Goal: Contribute content: Add original content to the website for others to see

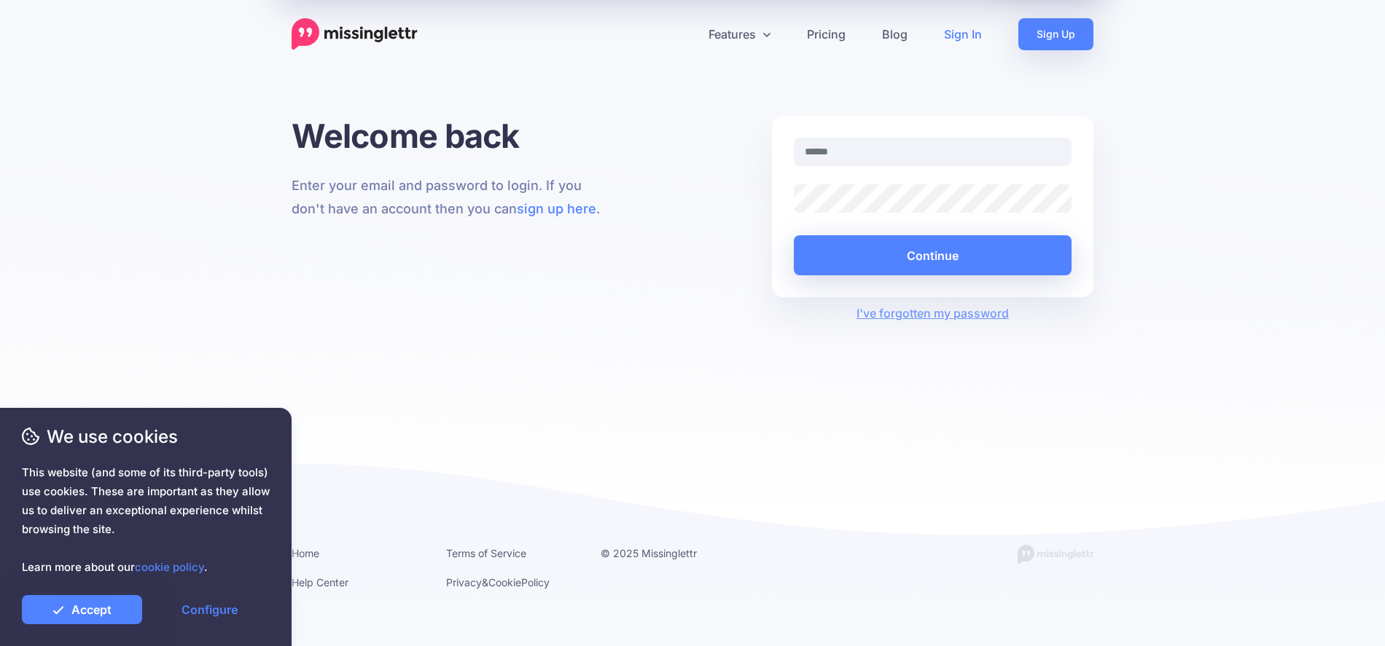
type input "**********"
drag, startPoint x: 77, startPoint y: 608, endPoint x: 82, endPoint y: 597, distance: 12.4
click at [78, 606] on link "Accept" at bounding box center [82, 609] width 120 height 29
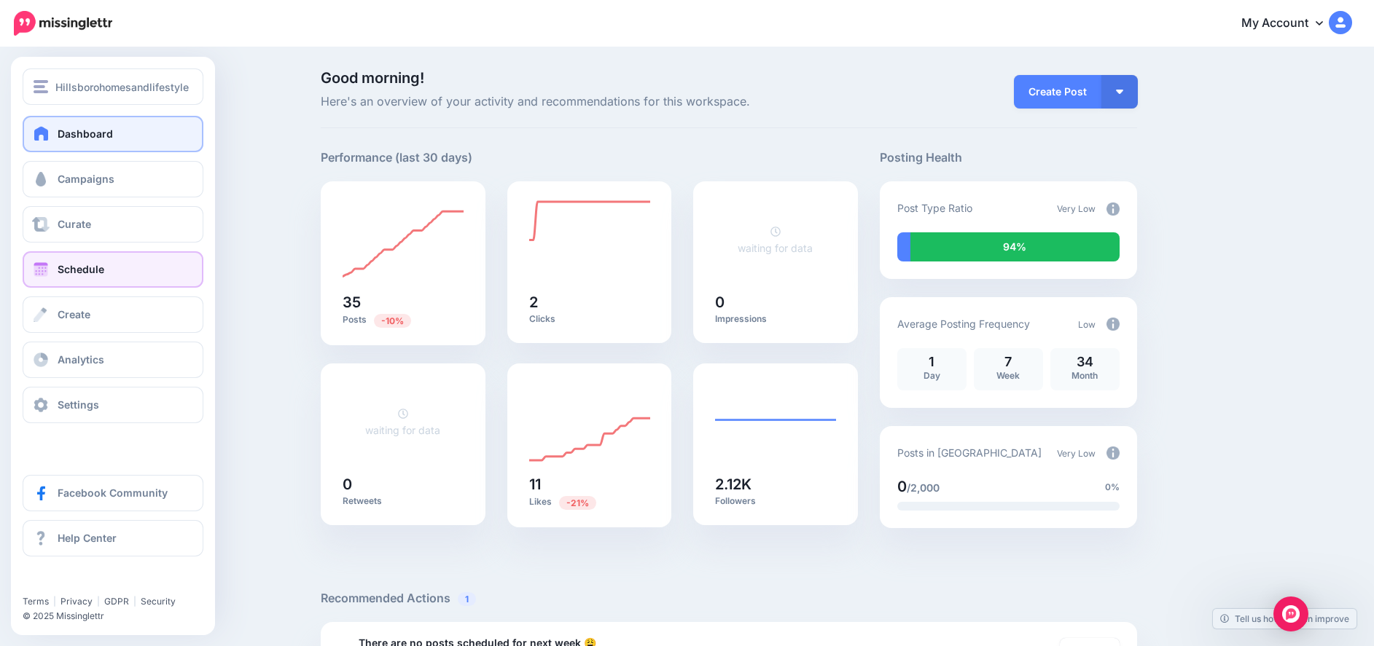
click at [42, 267] on span at bounding box center [40, 269] width 19 height 15
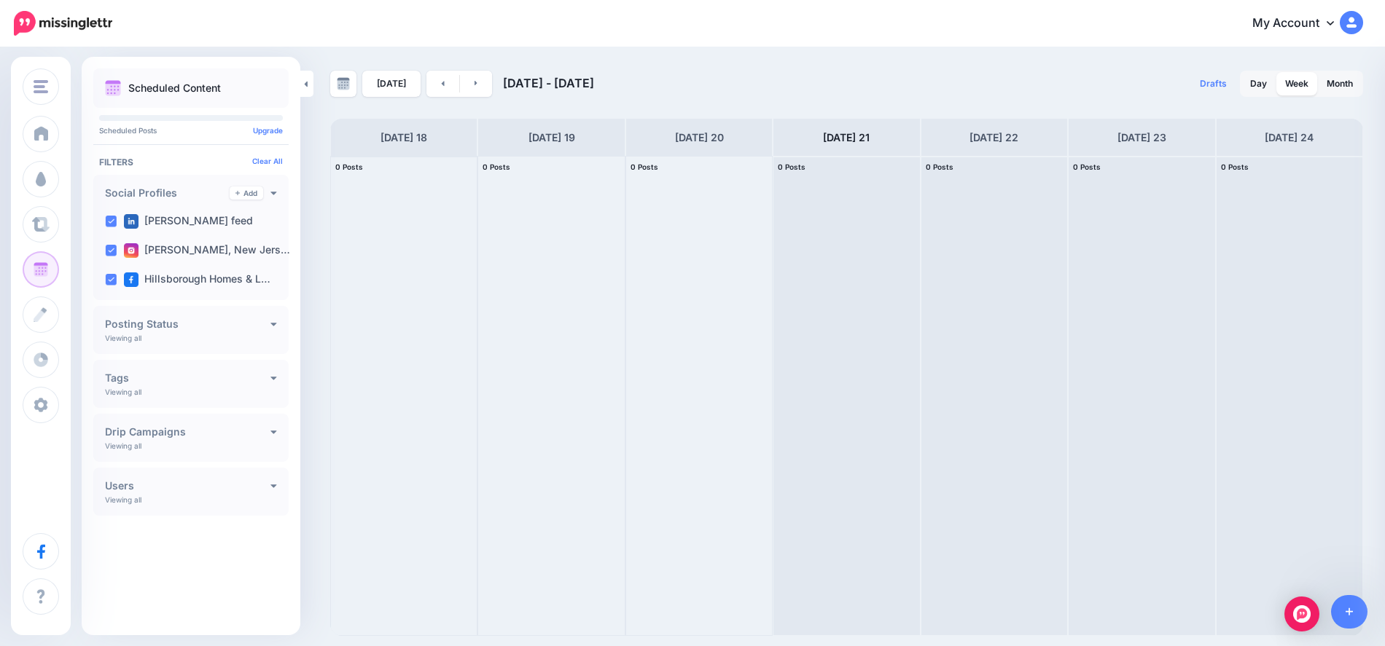
click at [426, 165] on div "0 Posts 18" at bounding box center [404, 168] width 146 height 22
click at [428, 197] on div at bounding box center [404, 396] width 146 height 479
click at [1131, 63] on div "Today Aug 18 - Aug 25, 2025 Drafts 0 Day Week Month PRO TIP" at bounding box center [692, 342] width 1385 height 587
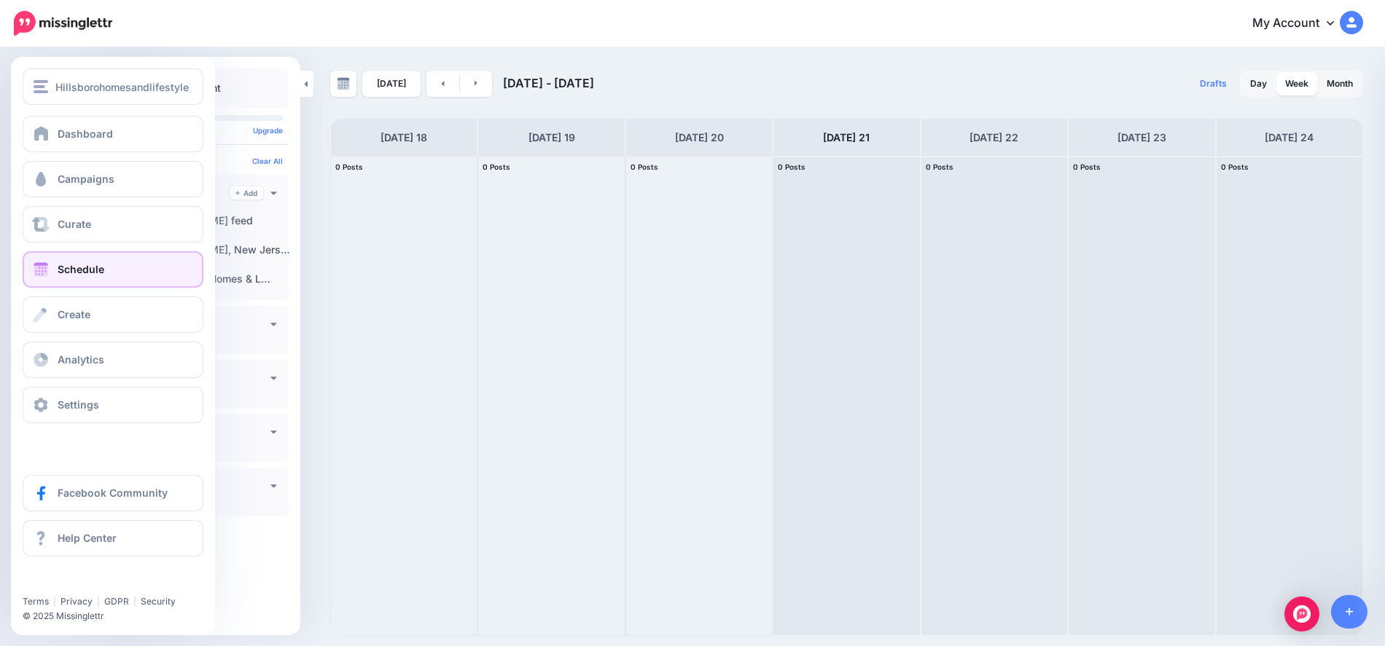
click at [68, 263] on span "Schedule" at bounding box center [81, 269] width 47 height 12
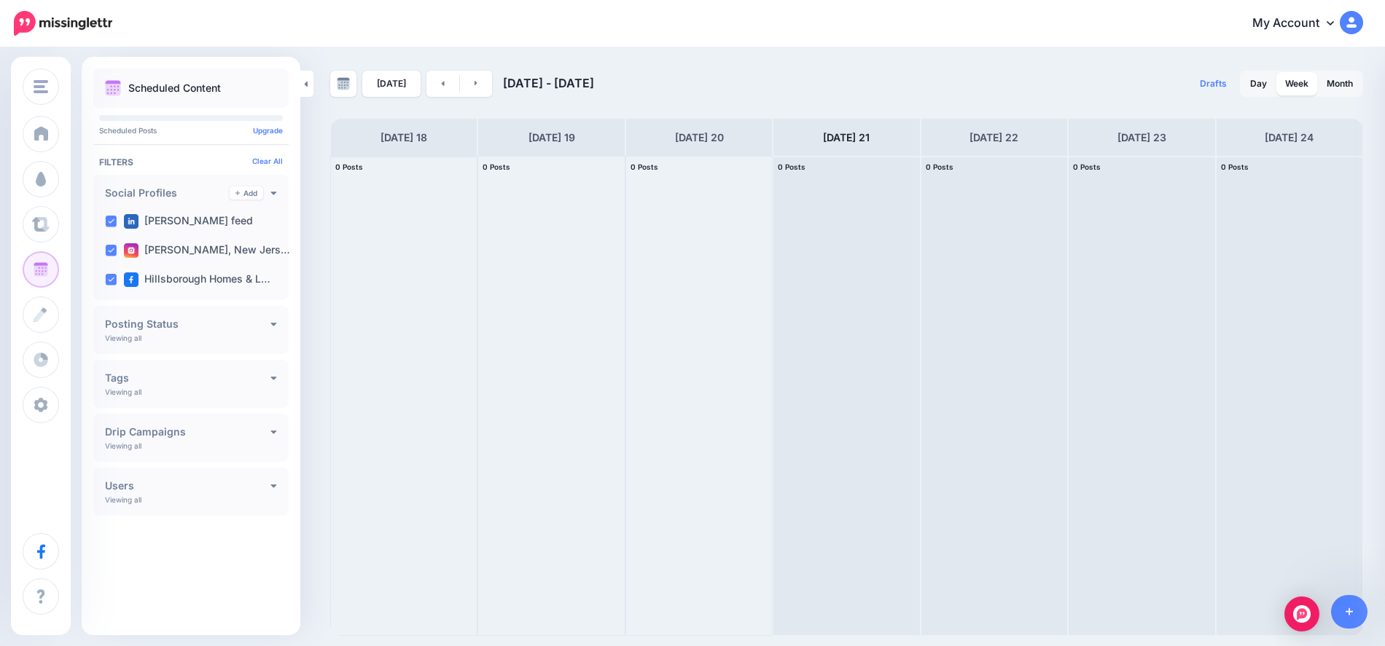
click at [345, 209] on div at bounding box center [404, 396] width 146 height 479
click at [474, 85] on icon at bounding box center [476, 83] width 4 height 9
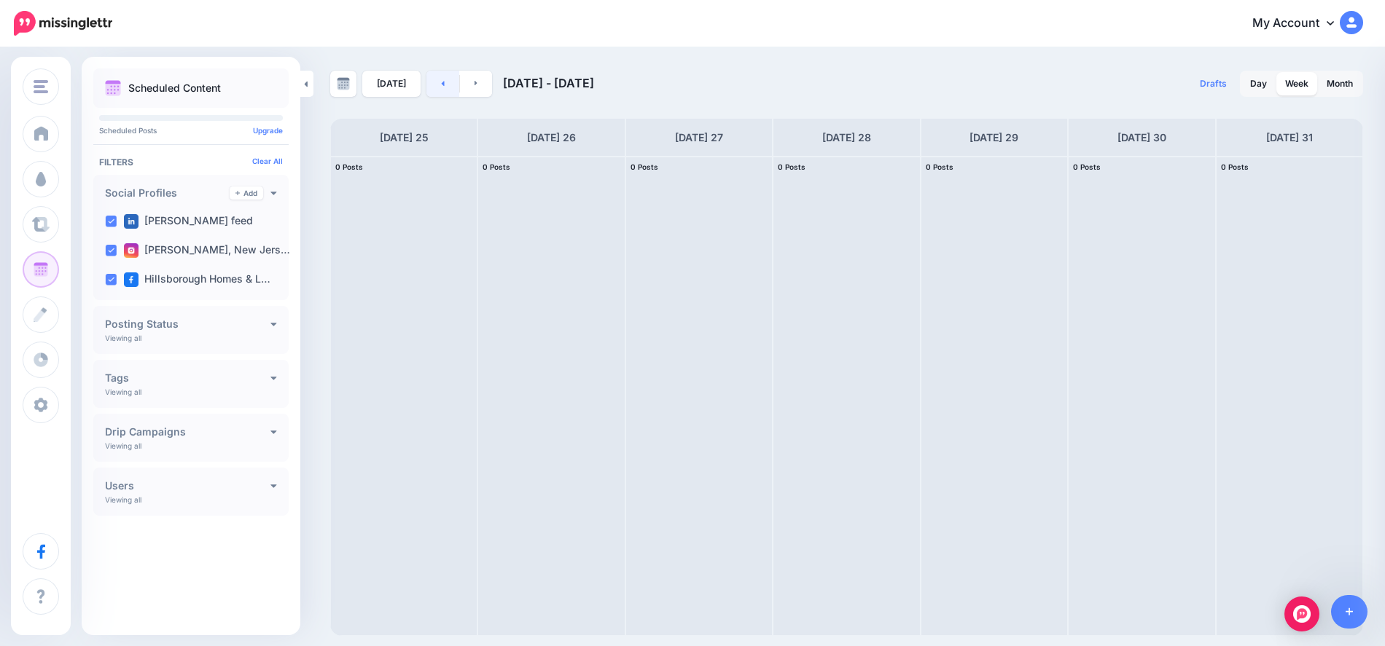
click at [443, 86] on link at bounding box center [442, 84] width 33 height 26
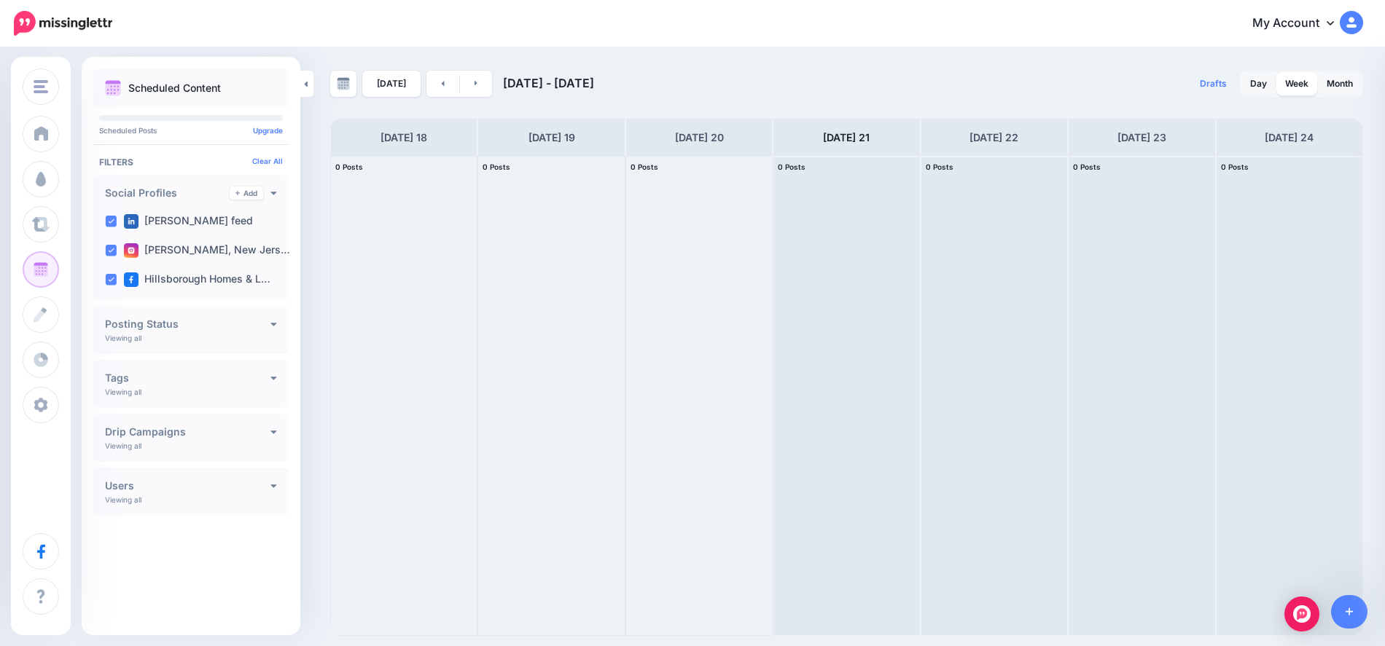
click at [442, 143] on div "Monday 18" at bounding box center [403, 137] width 147 height 37
click at [439, 163] on div "0 Posts 18" at bounding box center [404, 168] width 146 height 22
click at [427, 198] on div at bounding box center [404, 396] width 146 height 479
click at [592, 164] on div "0 Posts 19" at bounding box center [551, 168] width 146 height 22
drag, startPoint x: 130, startPoint y: 174, endPoint x: 89, endPoint y: 208, distance: 53.3
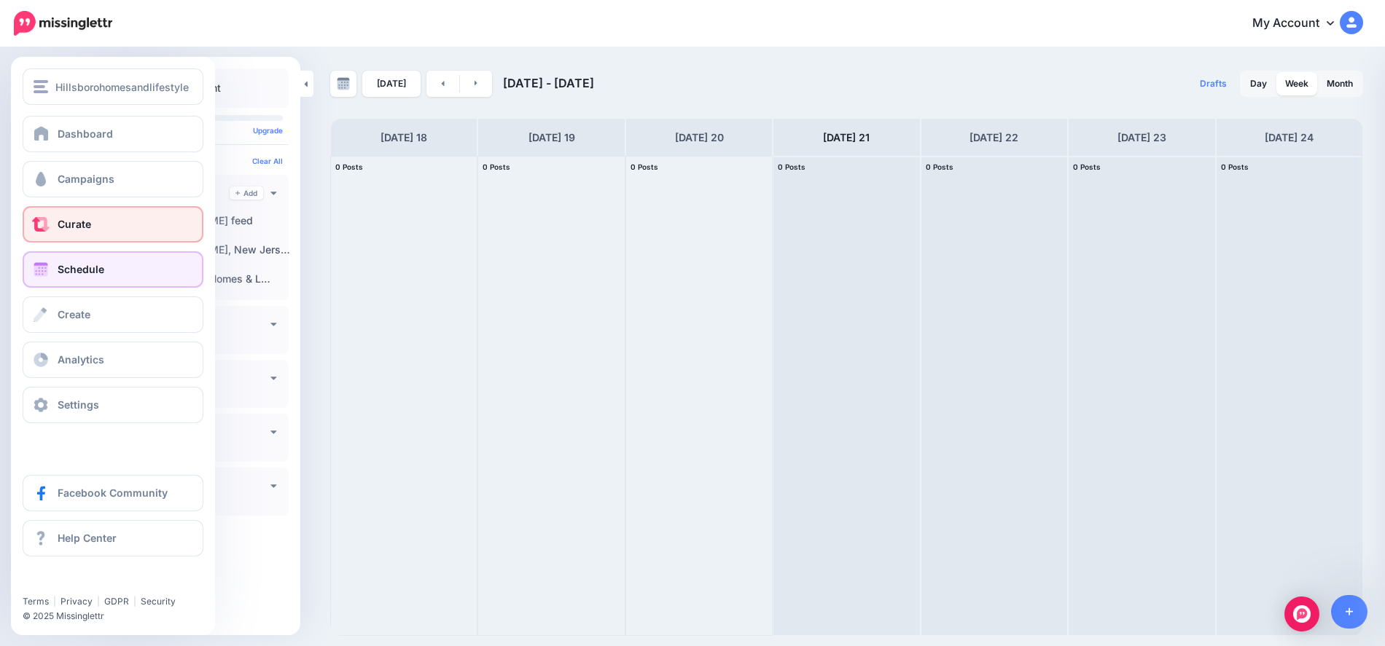
drag, startPoint x: 89, startPoint y: 208, endPoint x: 51, endPoint y: 227, distance: 42.0
click at [51, 227] on link "Curate" at bounding box center [113, 224] width 181 height 36
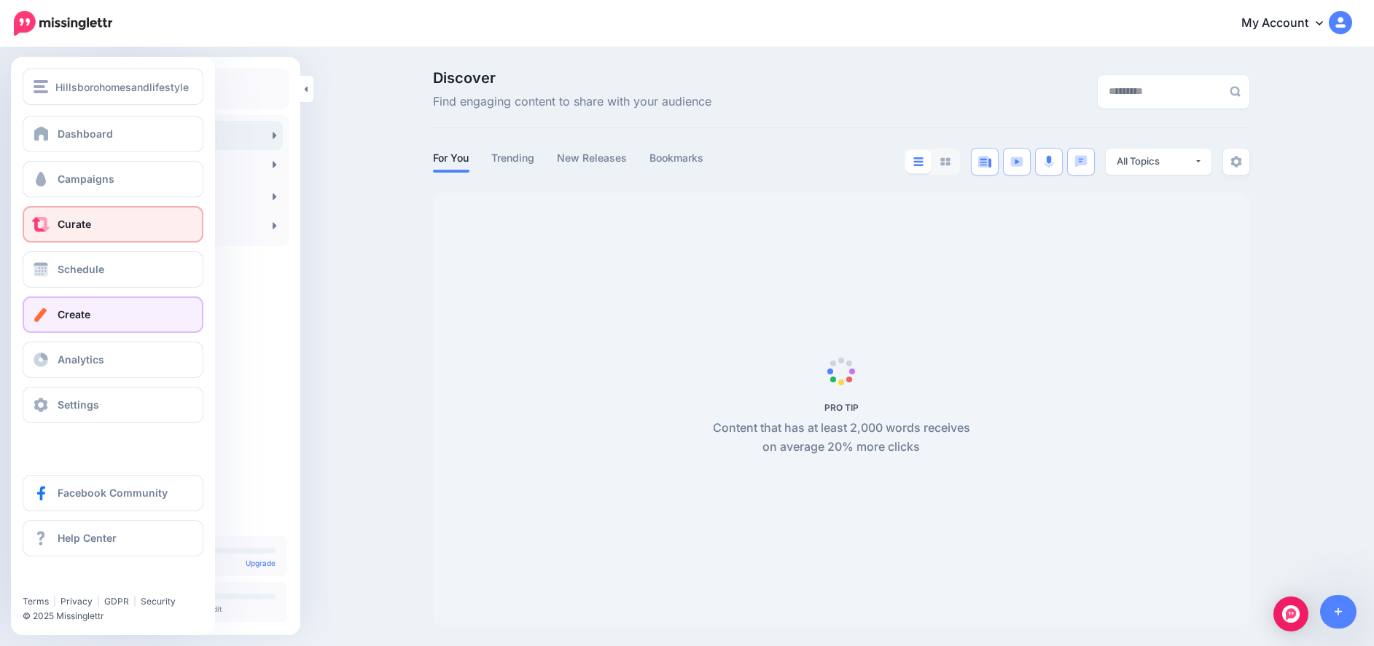
click at [77, 307] on link "Create" at bounding box center [113, 315] width 181 height 36
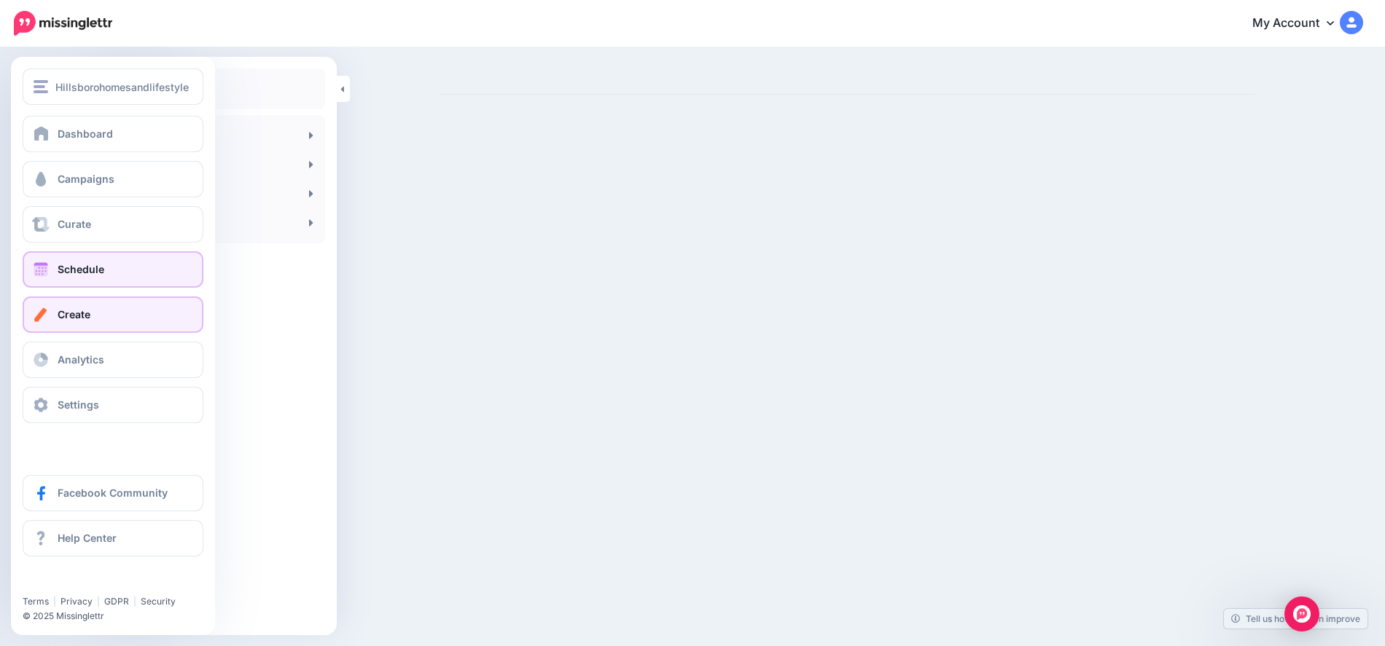
click at [50, 273] on span at bounding box center [40, 269] width 19 height 15
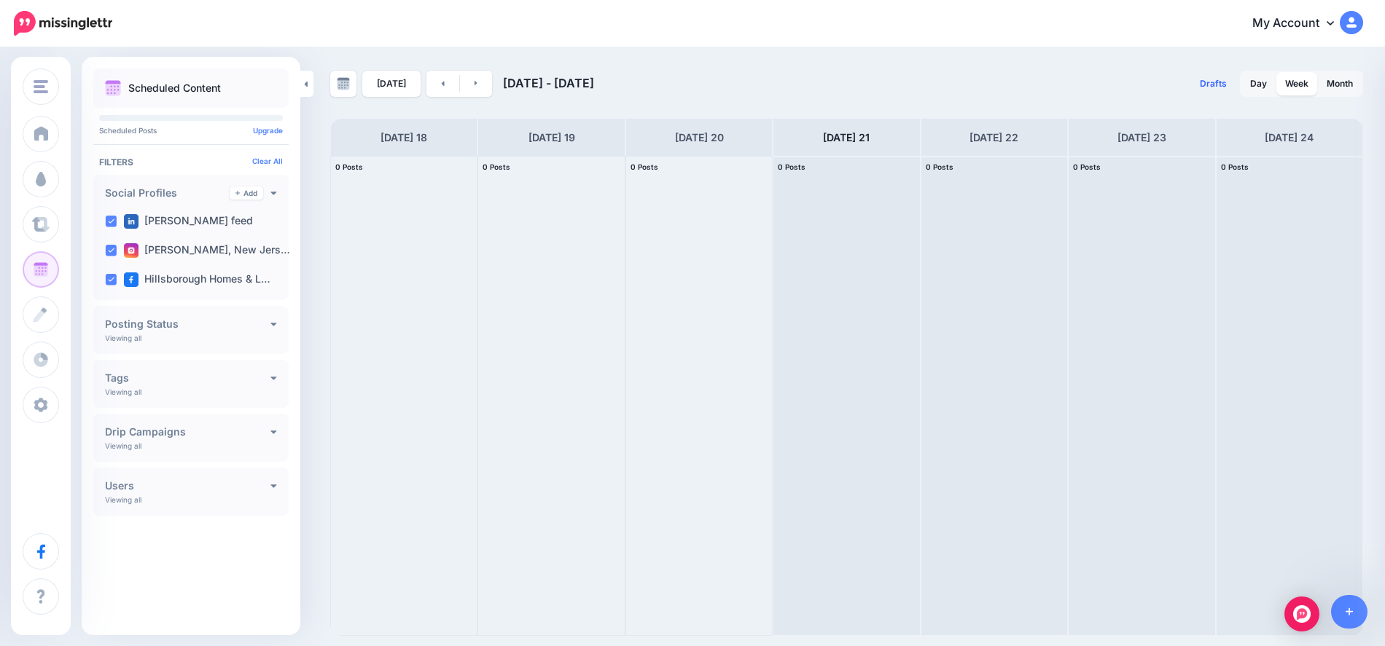
click at [1217, 84] on span "Drafts" at bounding box center [1212, 83] width 27 height 9
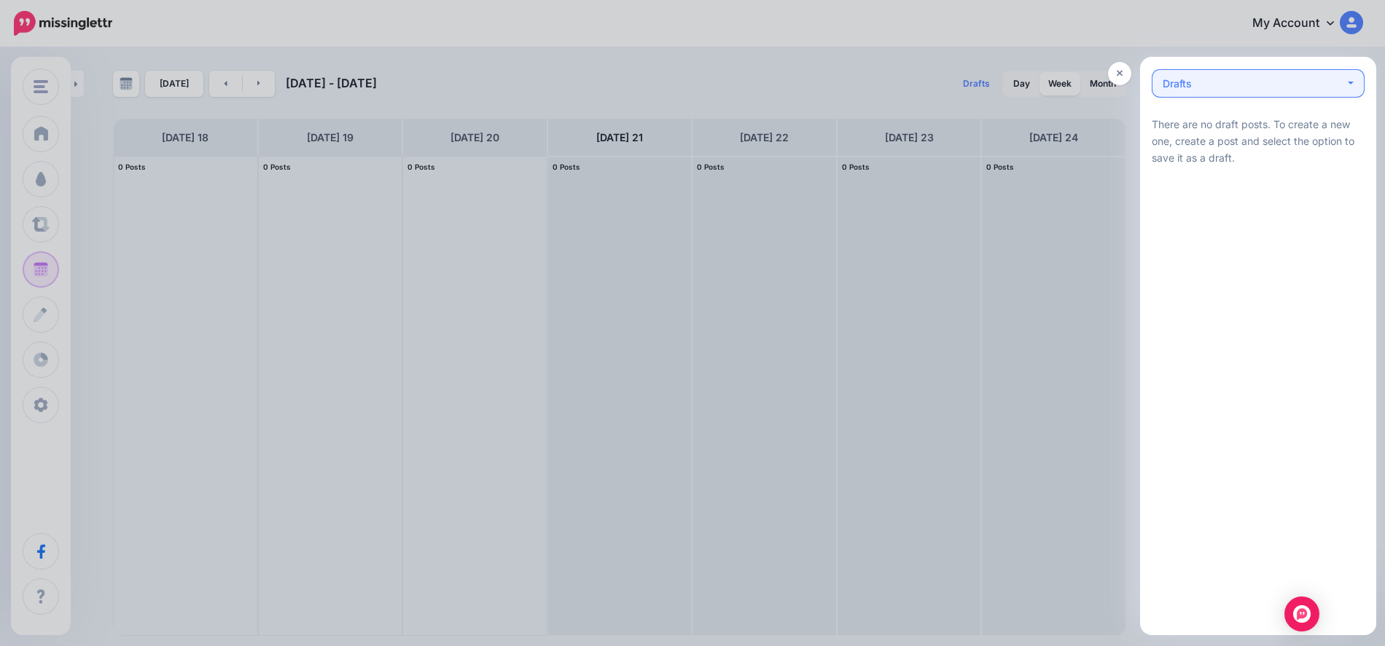
click at [1337, 81] on div "Drafts 0" at bounding box center [1253, 83] width 182 height 17
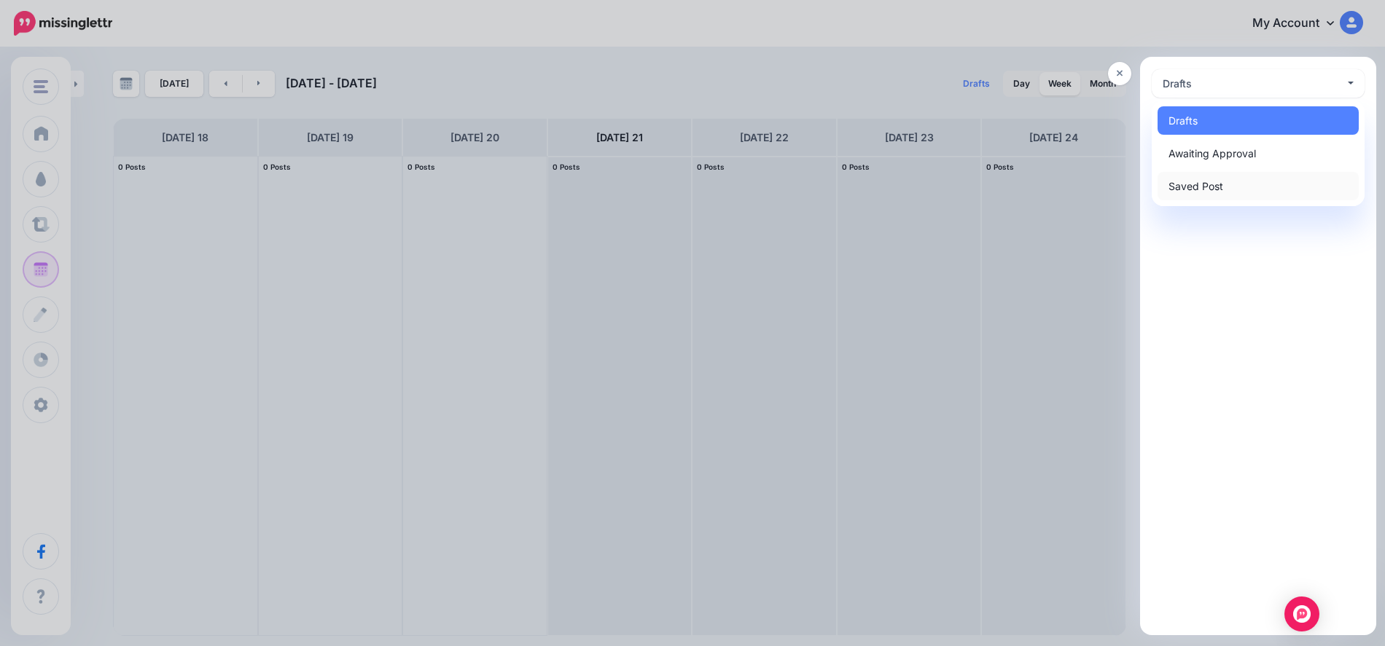
click at [1219, 179] on span "Saved Post 0" at bounding box center [1195, 186] width 55 height 17
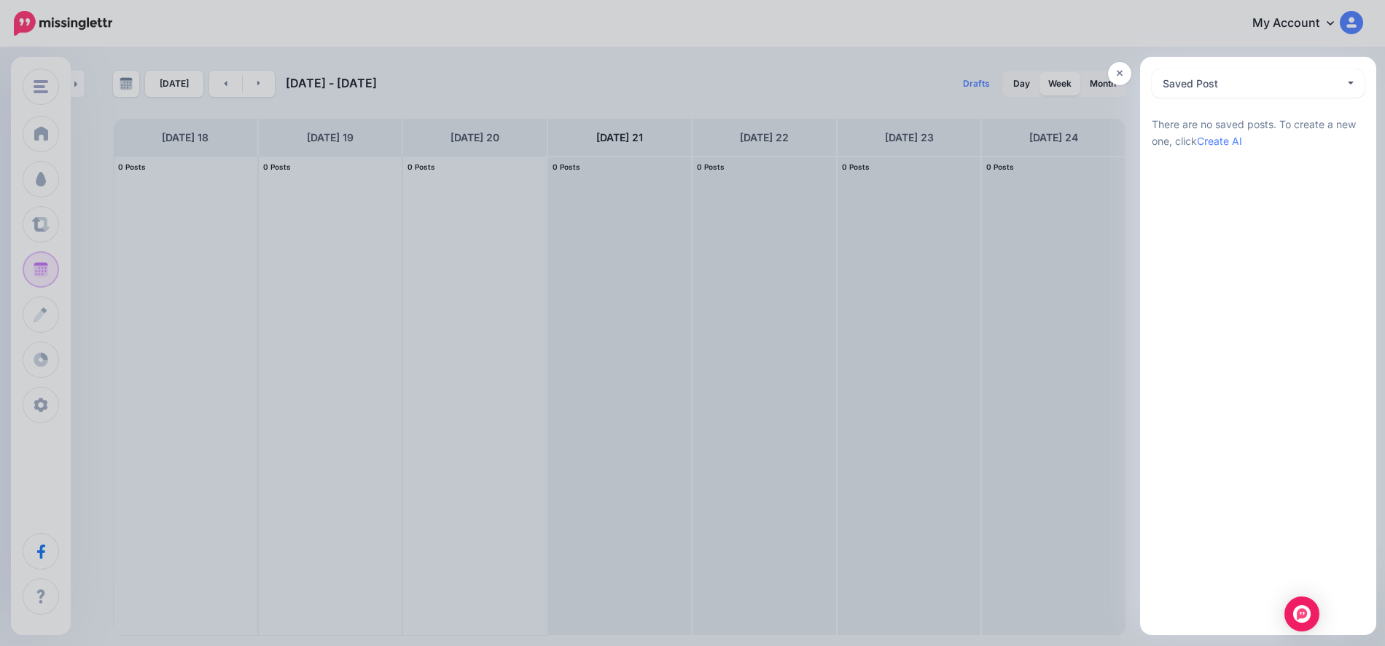
click at [1224, 37] on div at bounding box center [692, 323] width 1385 height 646
click at [1126, 66] on link at bounding box center [1119, 73] width 23 height 23
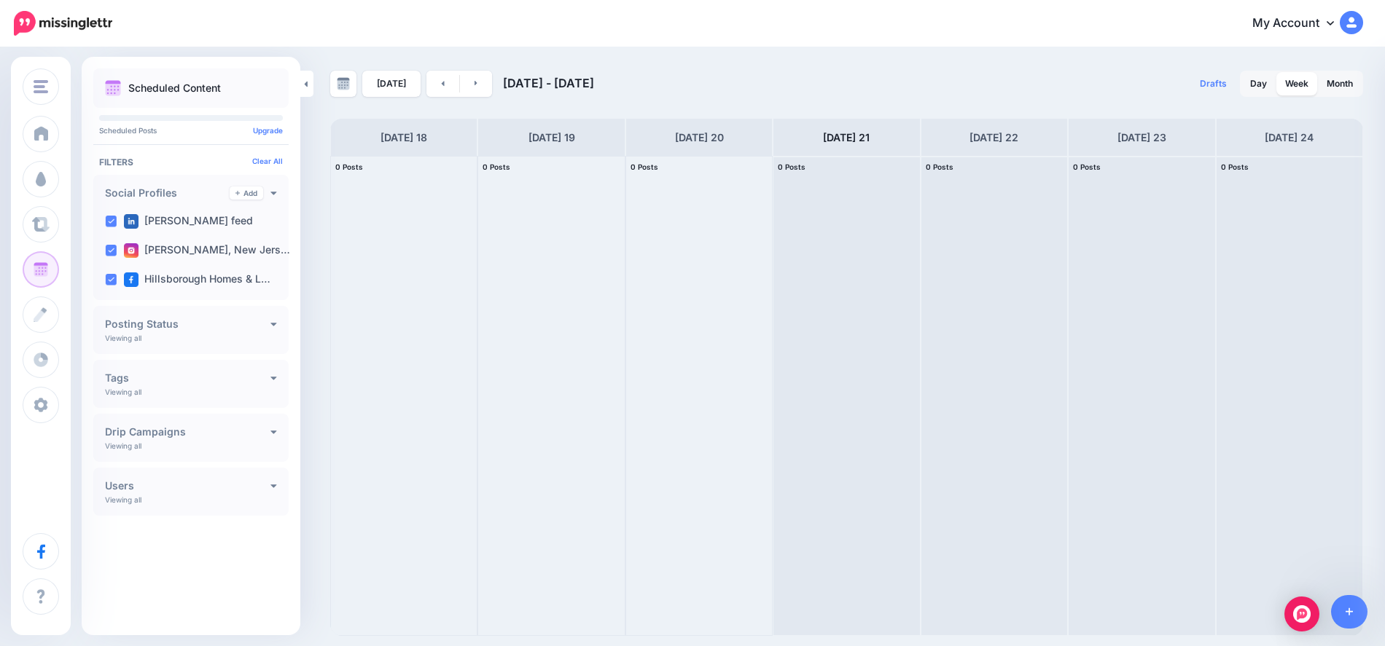
click at [397, 126] on div "Monday 18" at bounding box center [403, 137] width 147 height 37
click at [347, 90] on img at bounding box center [343, 83] width 13 height 13
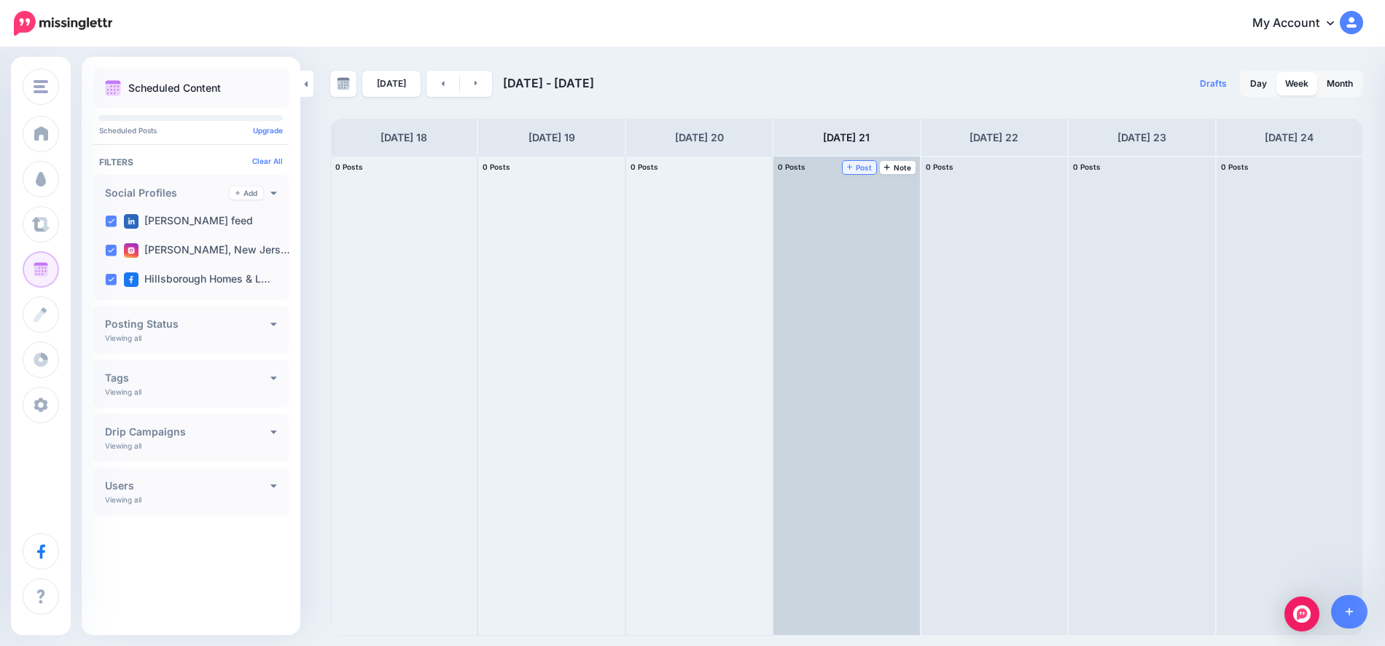
click at [854, 168] on span "Post" at bounding box center [860, 167] width 26 height 7
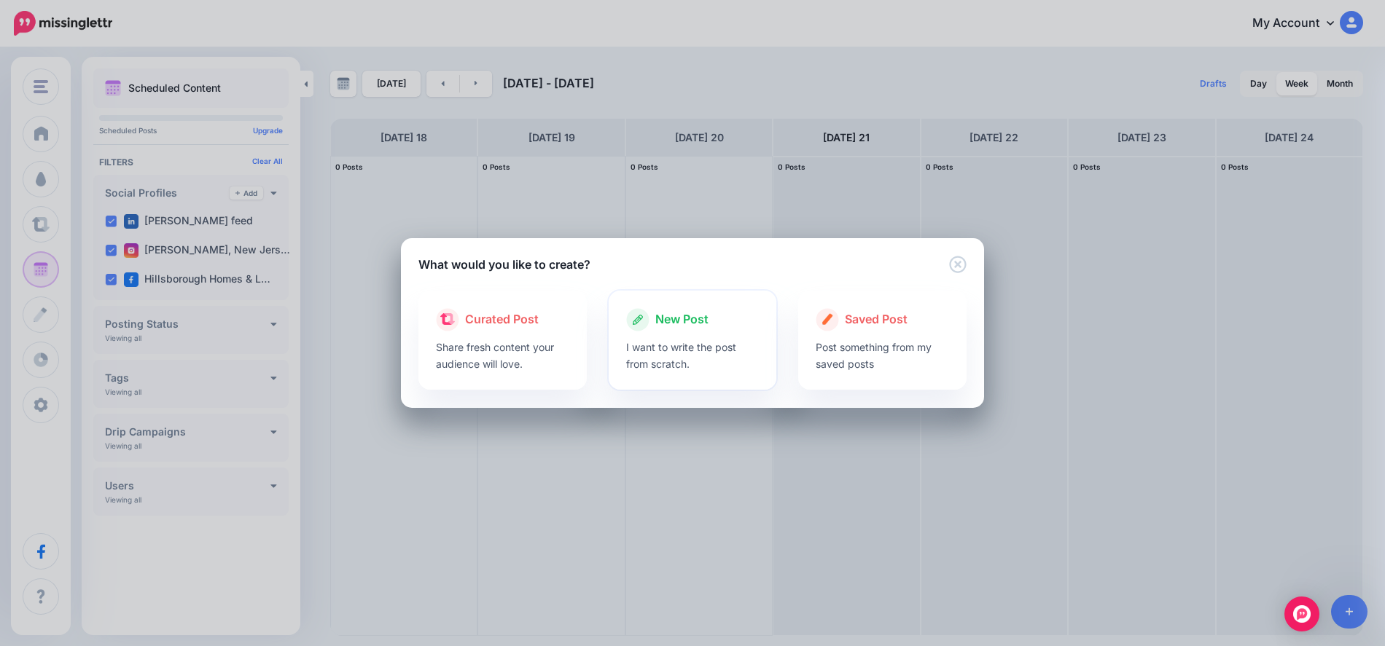
click at [671, 318] on span "New Post" at bounding box center [681, 319] width 53 height 19
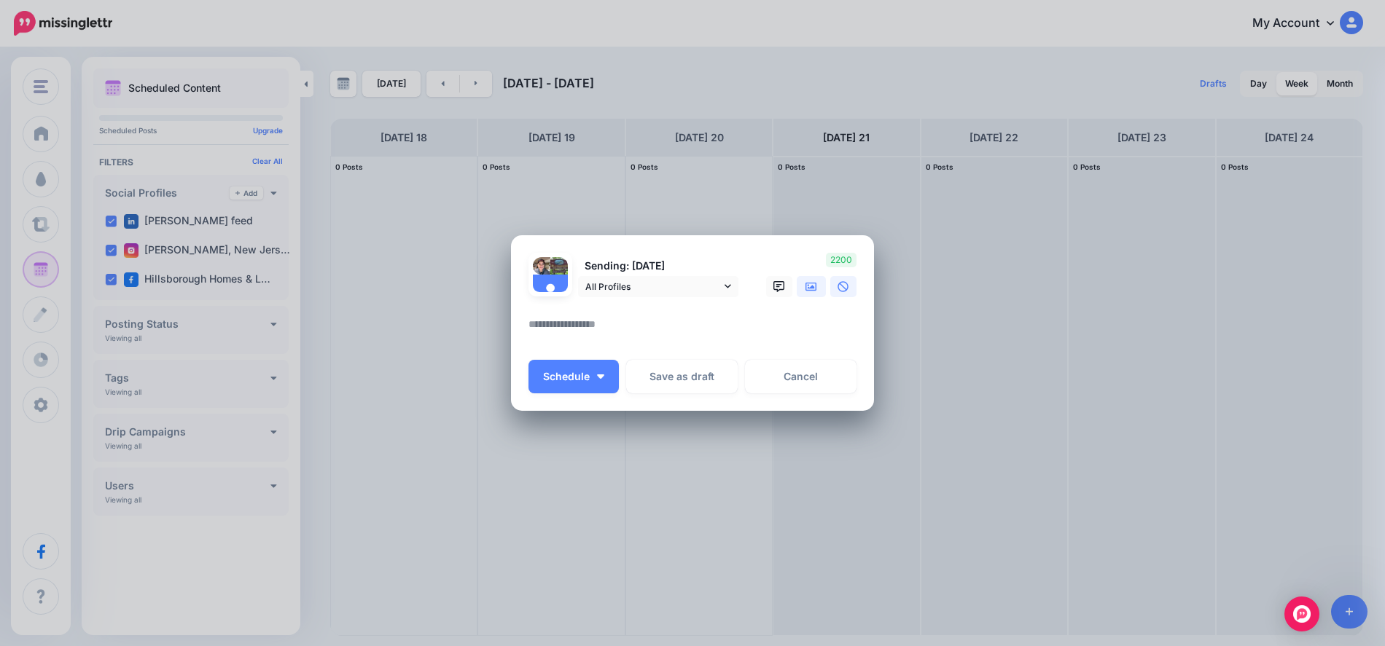
click at [806, 284] on icon at bounding box center [811, 286] width 12 height 9
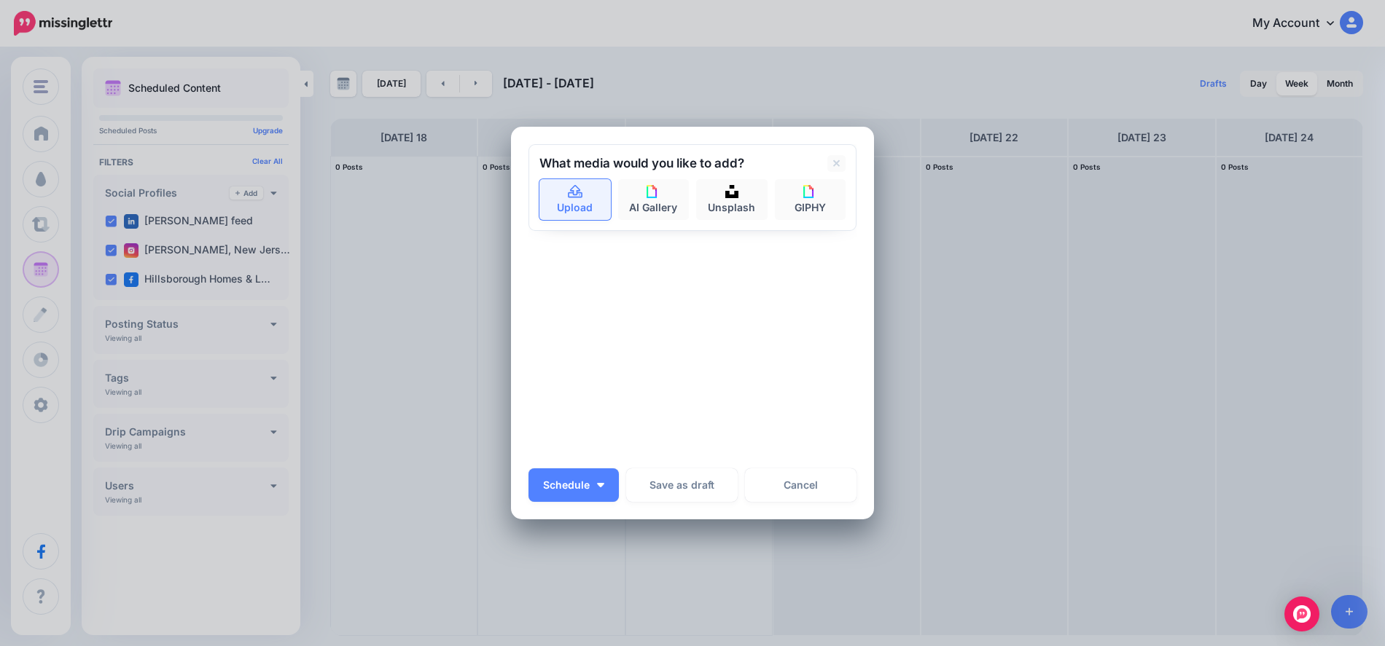
click at [574, 203] on link "Upload" at bounding box center [574, 199] width 71 height 41
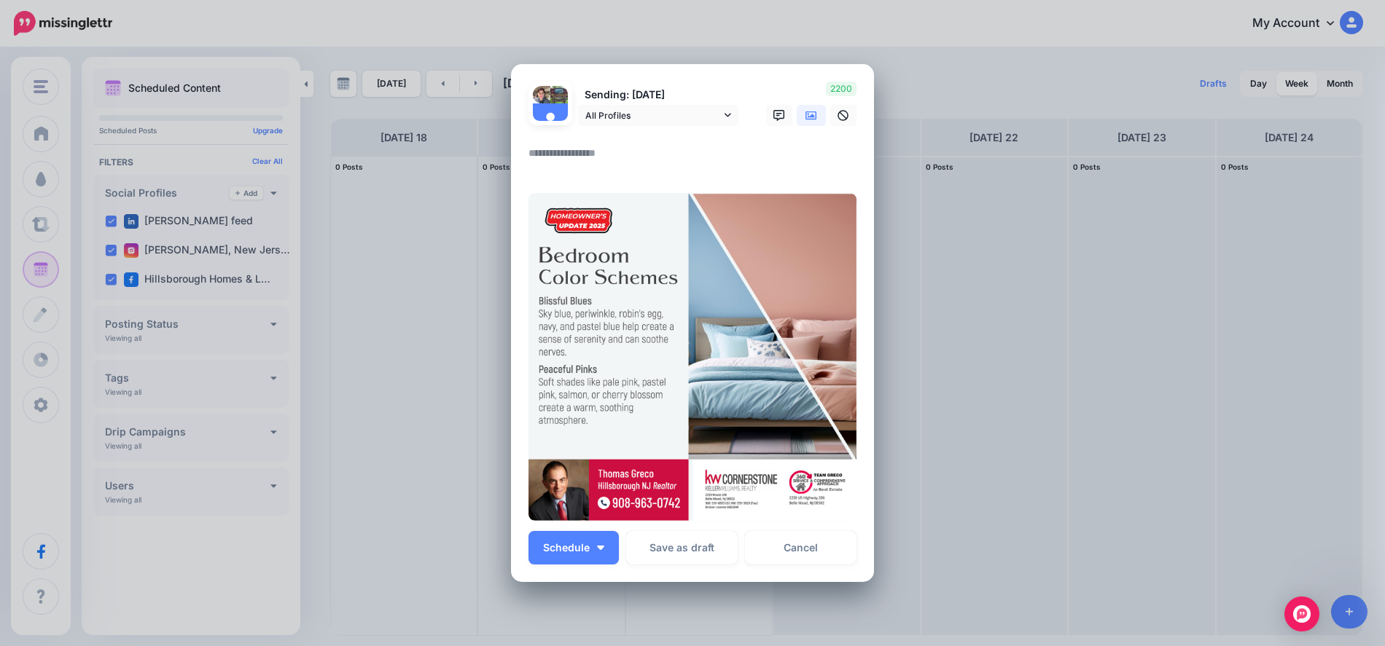
click at [552, 159] on textarea at bounding box center [695, 158] width 335 height 28
paste textarea "**********"
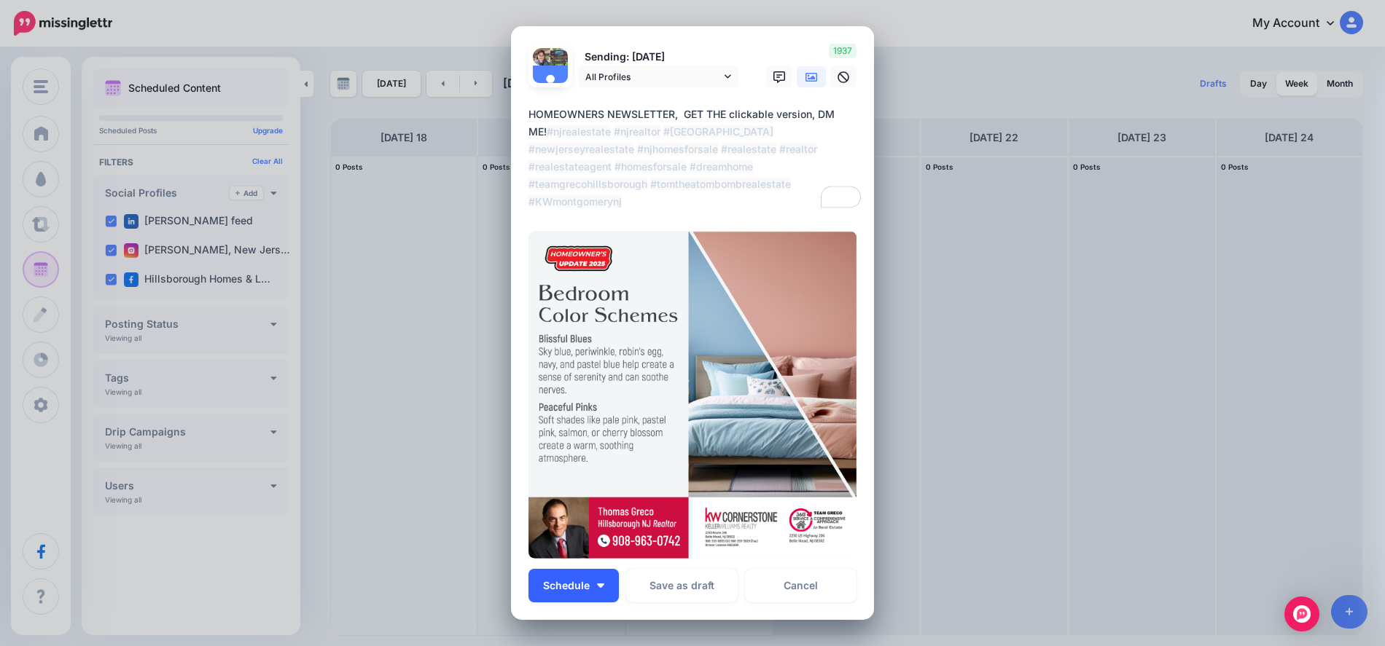
type textarea "**********"
click at [596, 593] on button "Schedule" at bounding box center [573, 586] width 90 height 34
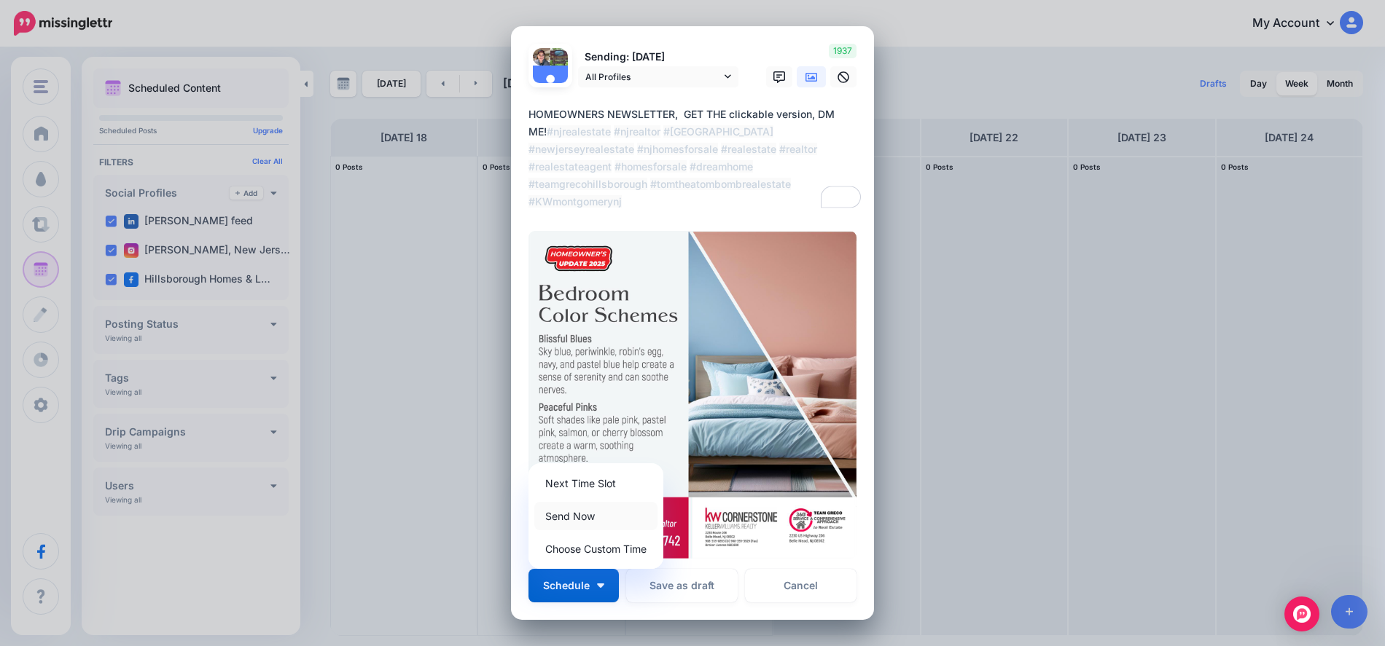
click at [565, 517] on link "Send Now" at bounding box center [595, 516] width 123 height 28
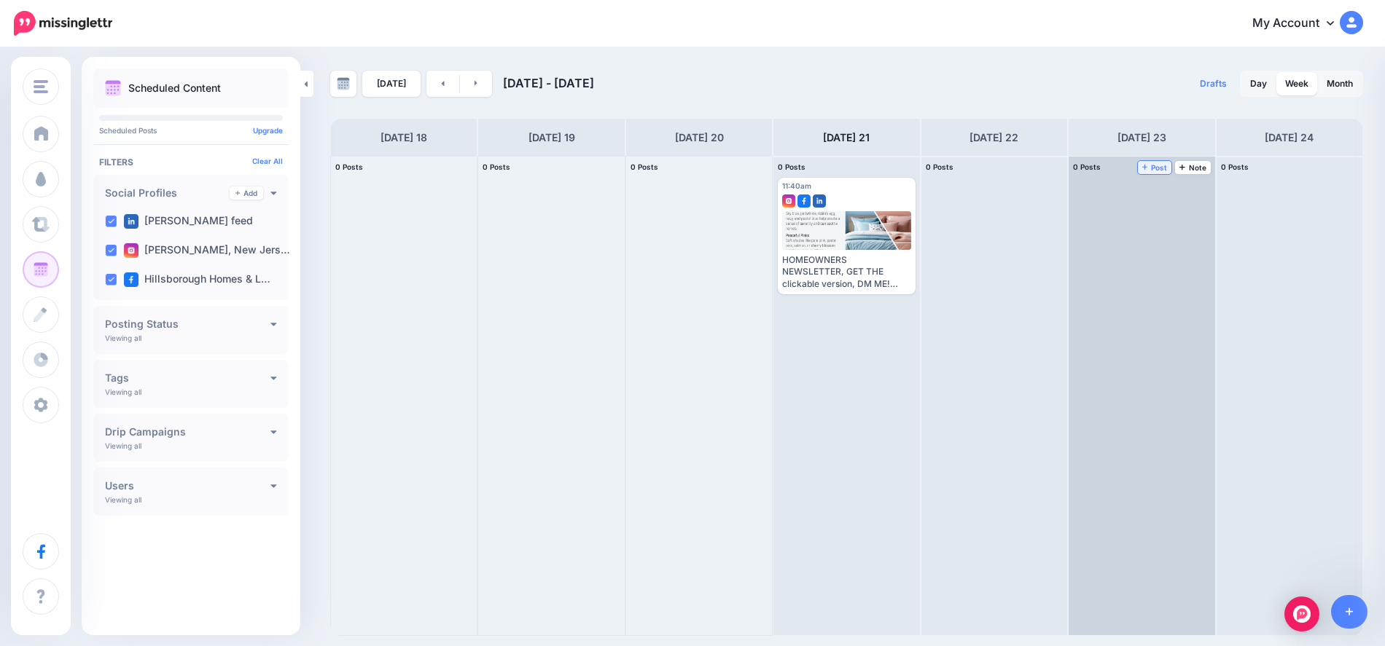
click at [1162, 171] on span "Post" at bounding box center [1155, 167] width 26 height 7
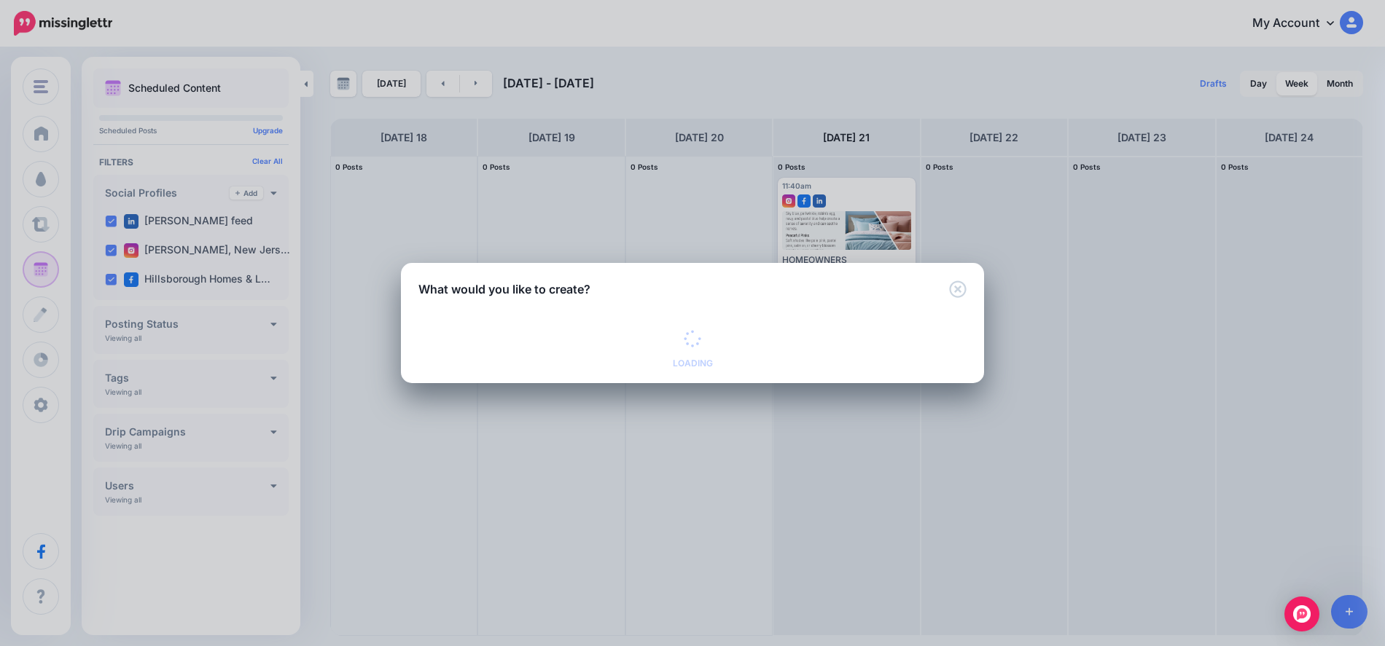
click at [987, 168] on div "What would you like to create? Loading Loading Curated Post Share fresh content…" at bounding box center [692, 323] width 1385 height 646
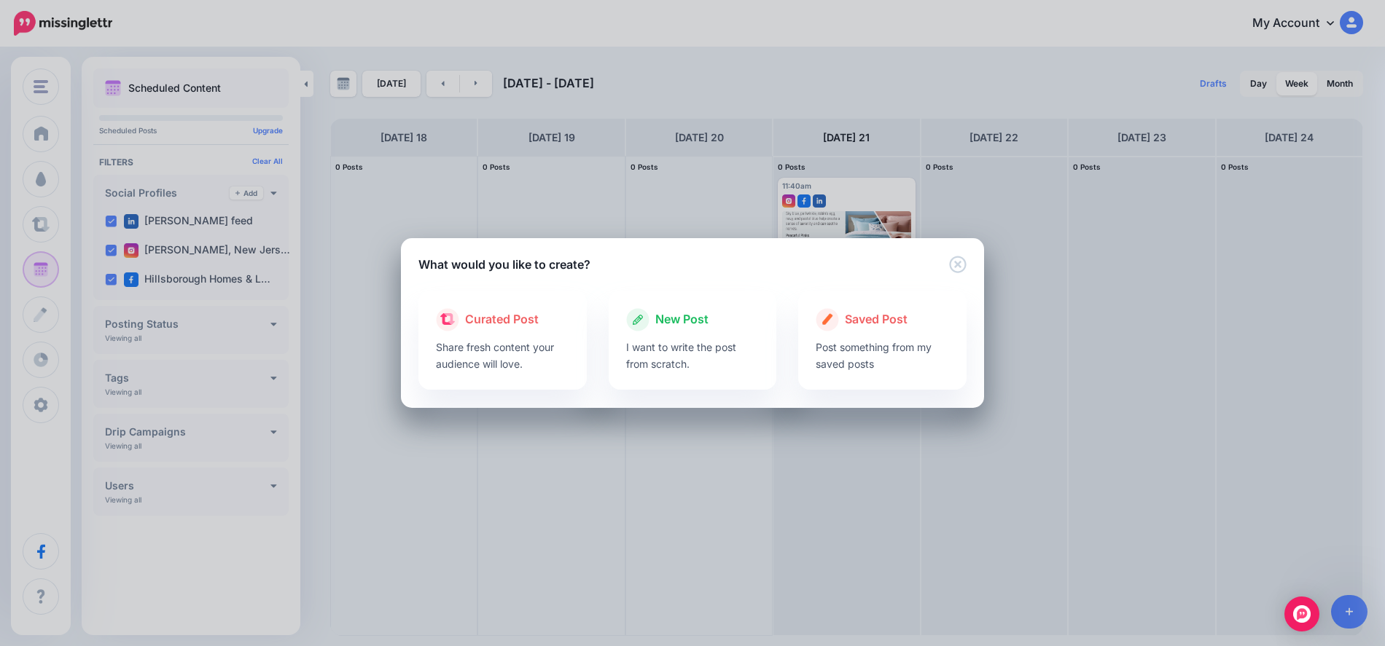
click at [957, 255] on div "What would you like to create?" at bounding box center [692, 255] width 583 height 35
click at [956, 257] on icon "Close" at bounding box center [957, 264] width 17 height 17
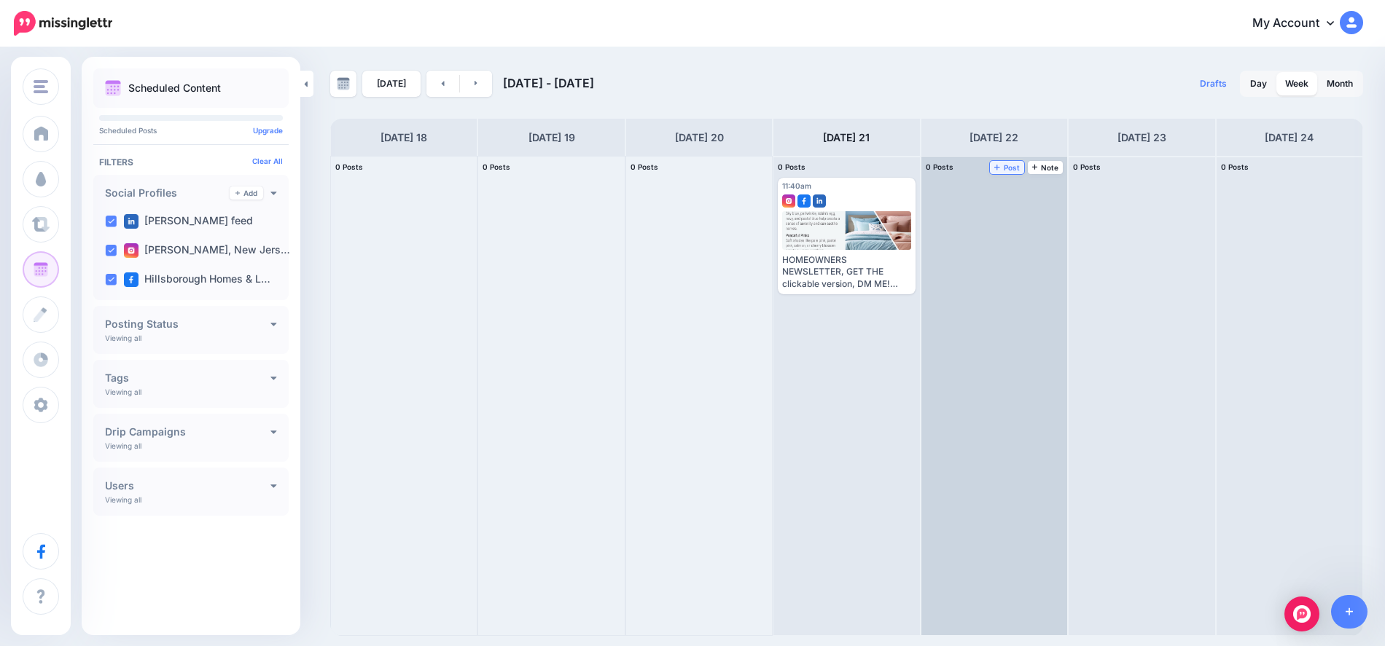
click at [1016, 164] on span "Post" at bounding box center [1007, 167] width 26 height 7
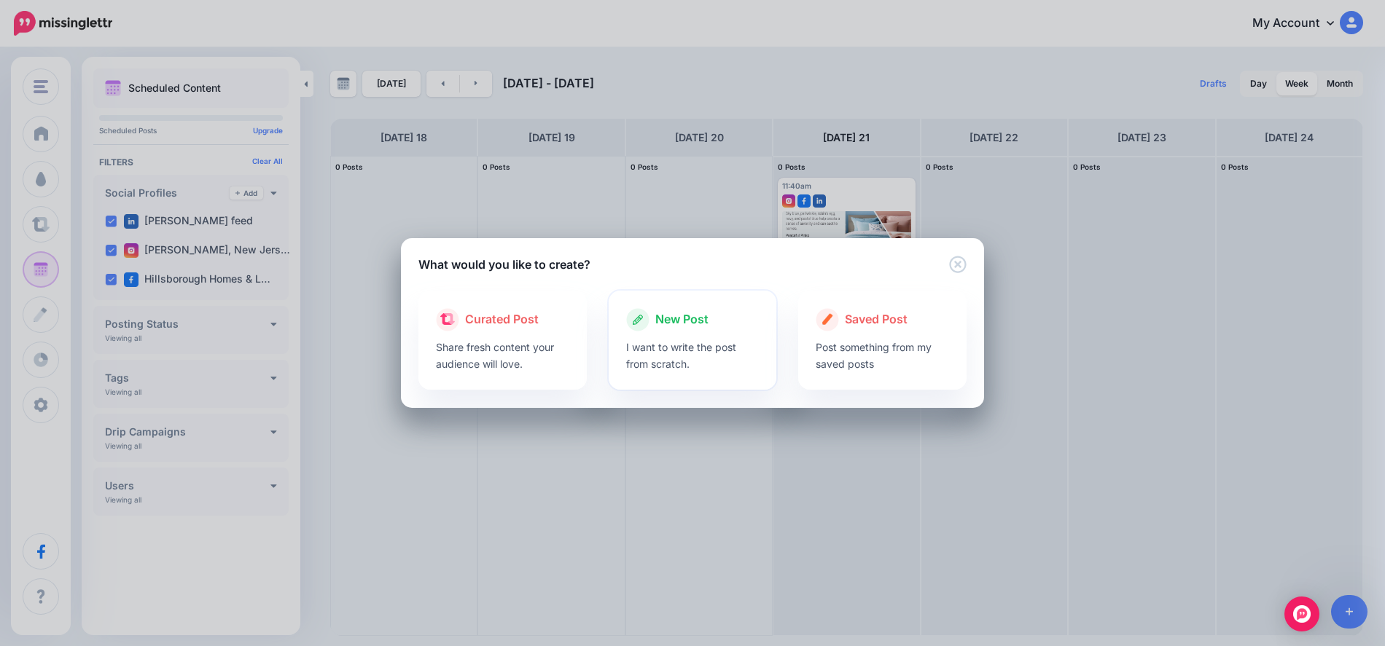
click at [673, 318] on span "New Post" at bounding box center [681, 319] width 53 height 19
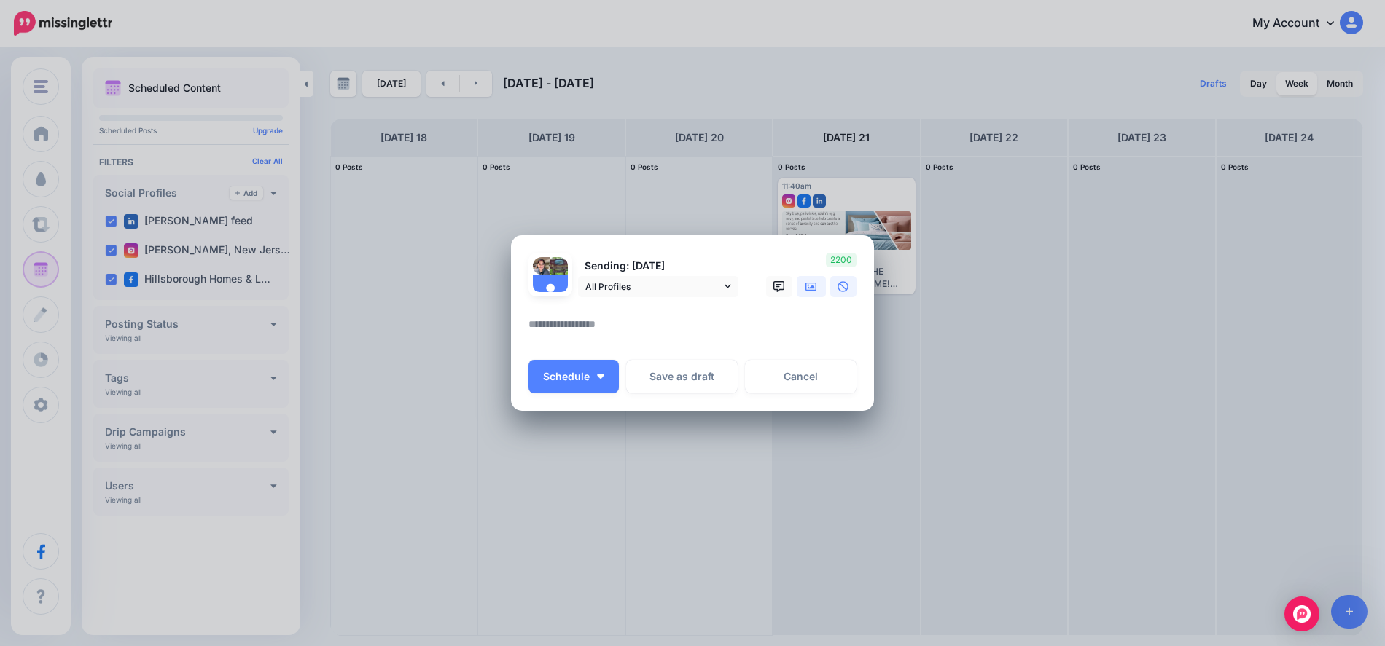
click at [807, 286] on icon at bounding box center [811, 287] width 12 height 12
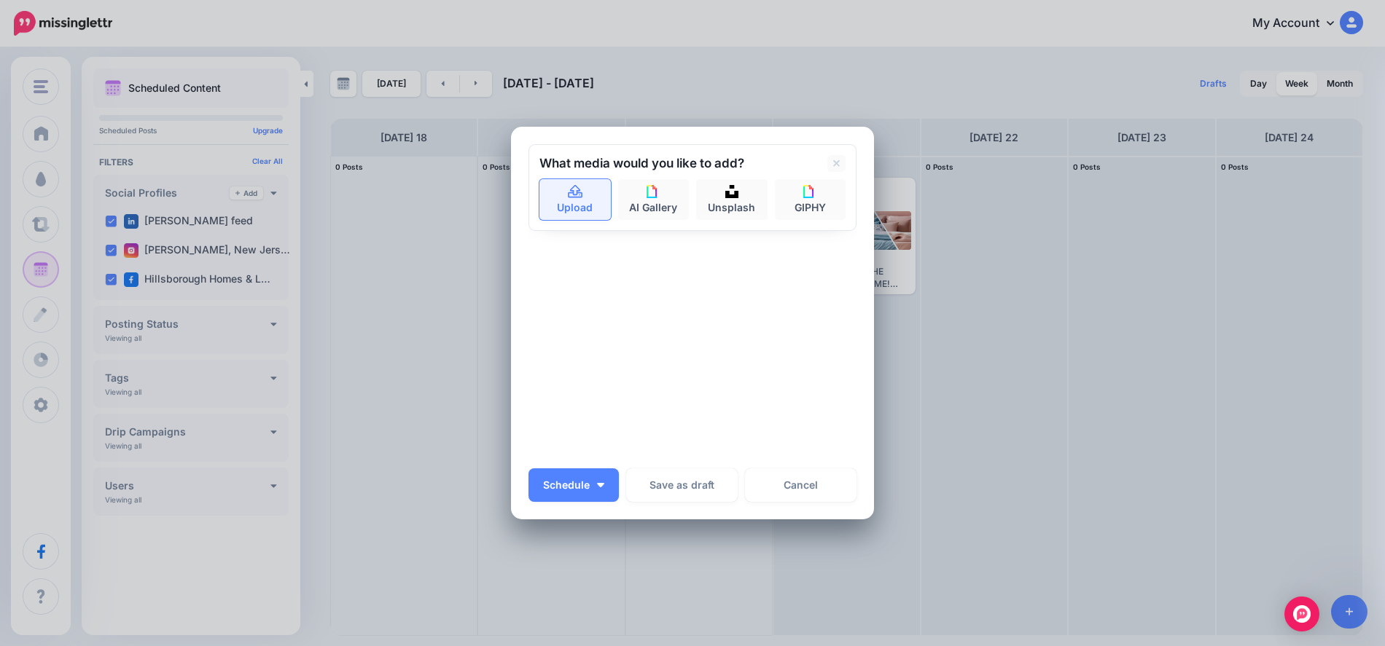
click at [570, 200] on link "Upload" at bounding box center [574, 199] width 71 height 41
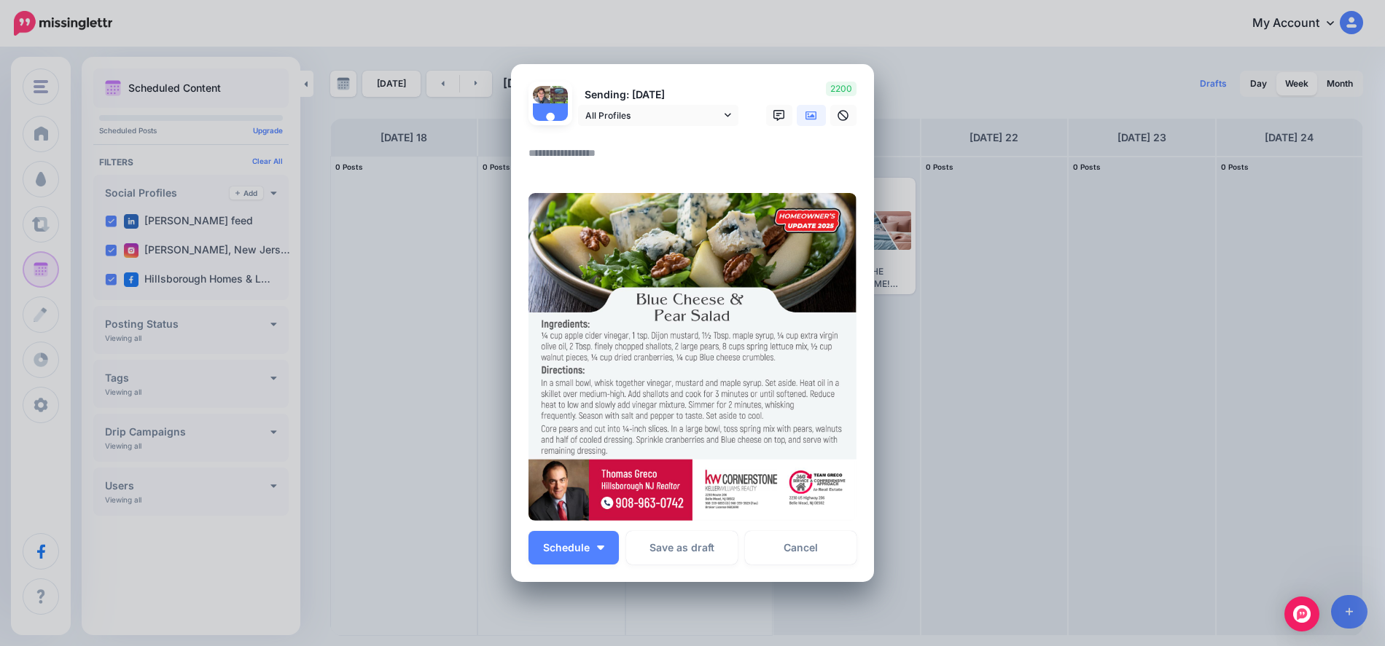
click at [530, 149] on textarea at bounding box center [695, 158] width 335 height 28
paste textarea "**********"
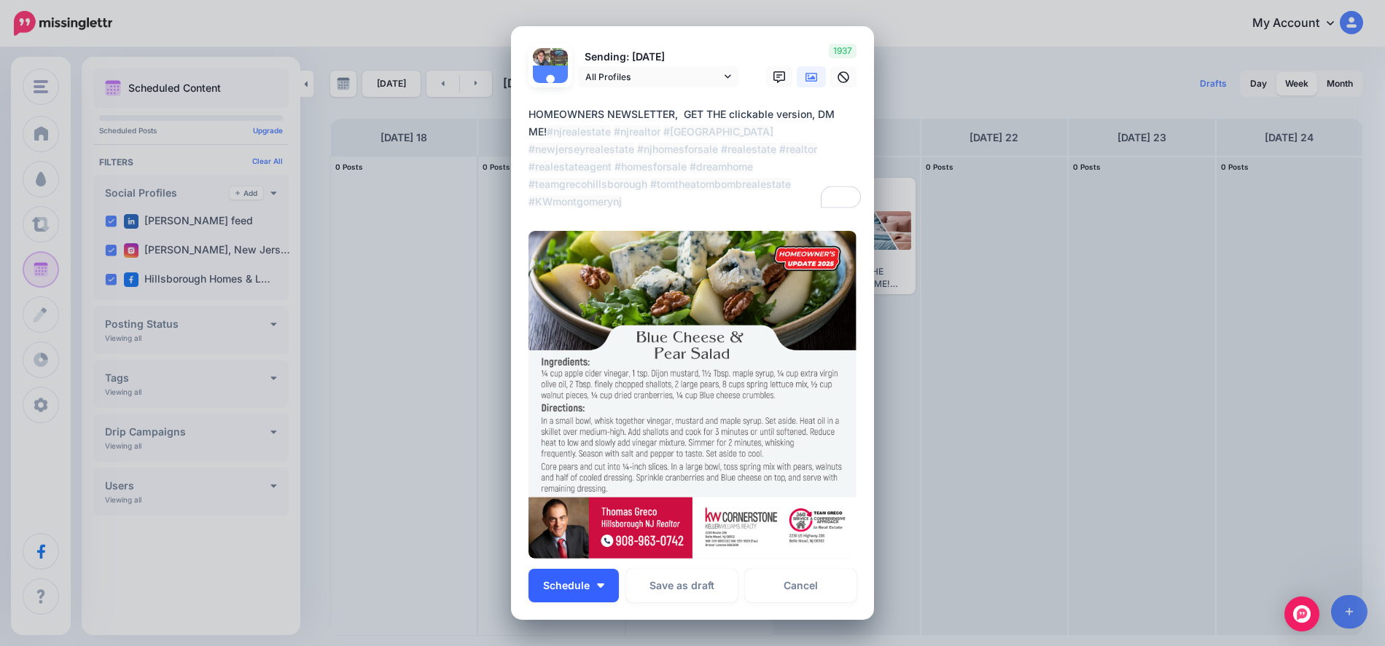
type textarea "**********"
click at [600, 584] on button "Schedule" at bounding box center [573, 586] width 90 height 34
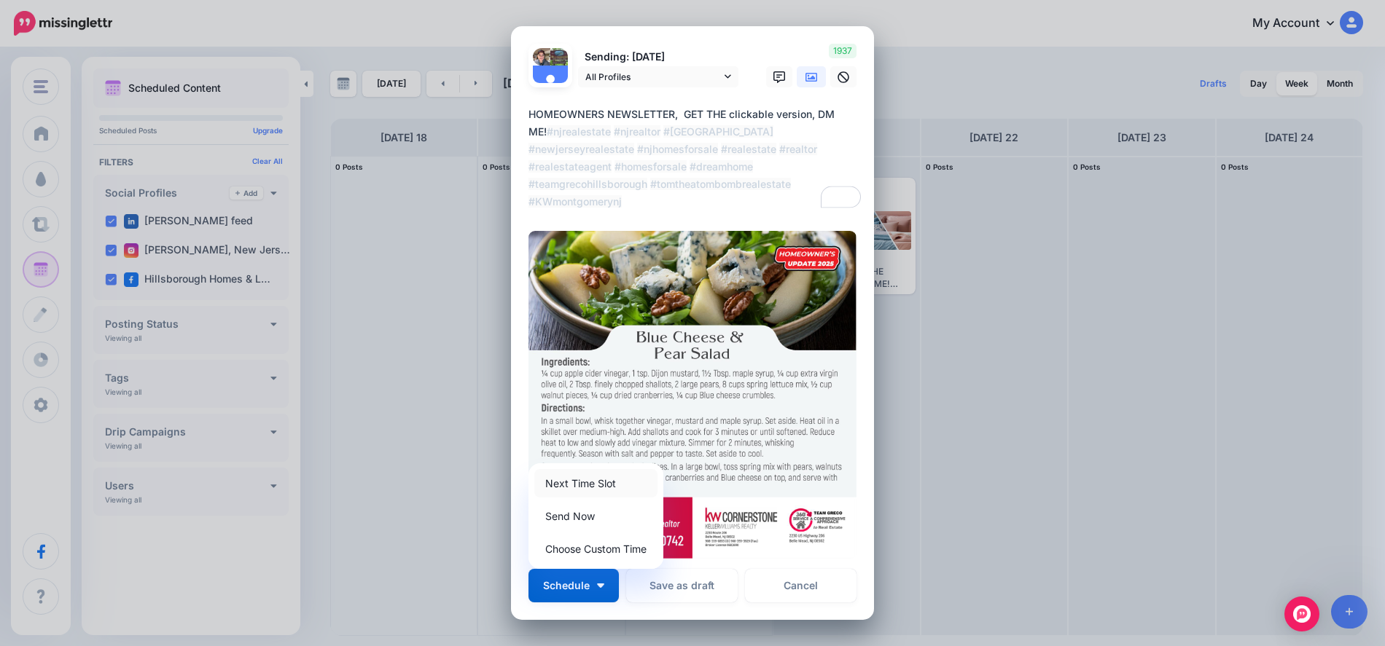
click at [607, 485] on link "Next Time Slot" at bounding box center [595, 483] width 123 height 28
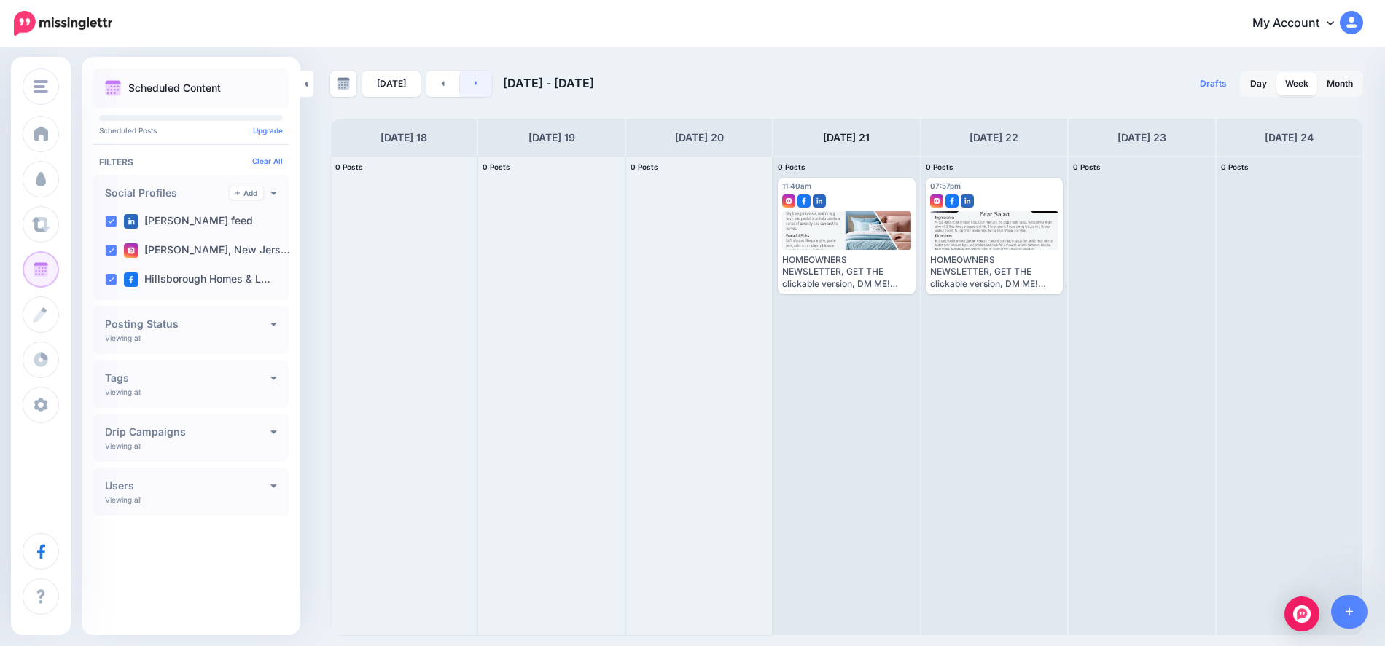
click at [479, 89] on link at bounding box center [476, 84] width 33 height 26
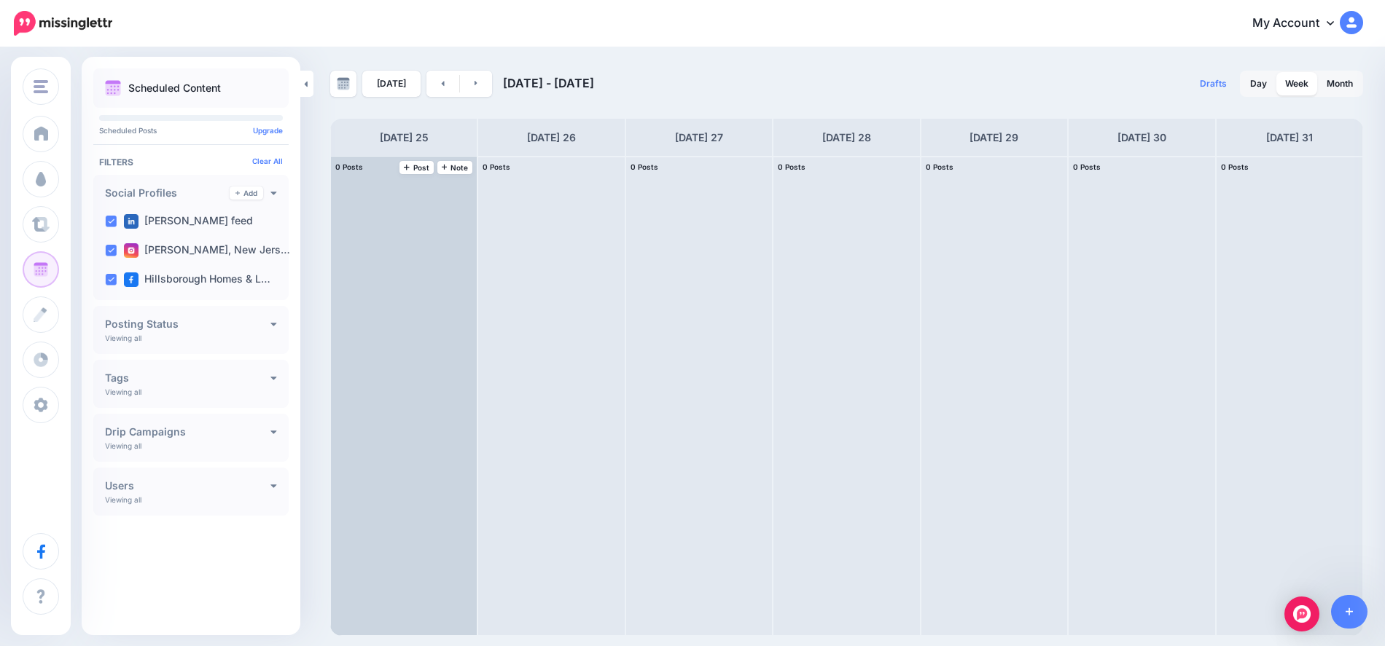
click at [408, 159] on div "0 Posts 25 Note Post" at bounding box center [404, 168] width 146 height 22
click at [408, 161] on link "Post" at bounding box center [416, 167] width 34 height 13
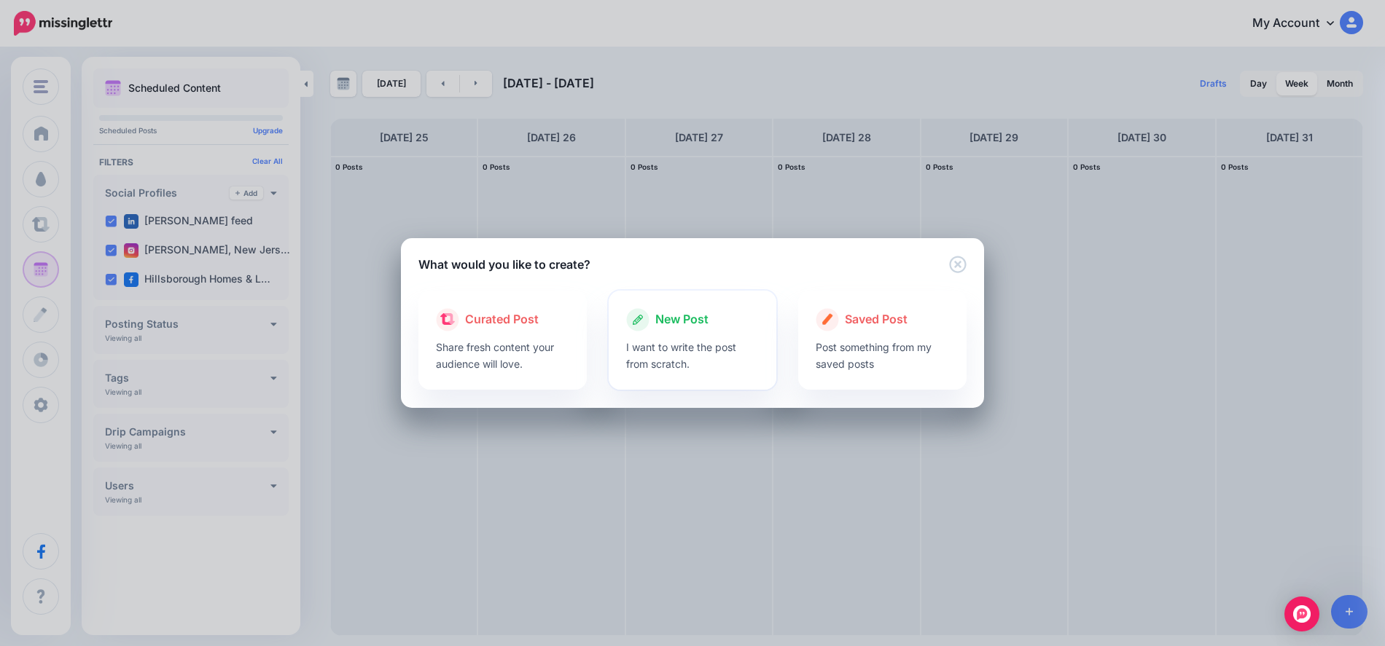
click at [699, 313] on span "New Post" at bounding box center [681, 319] width 53 height 19
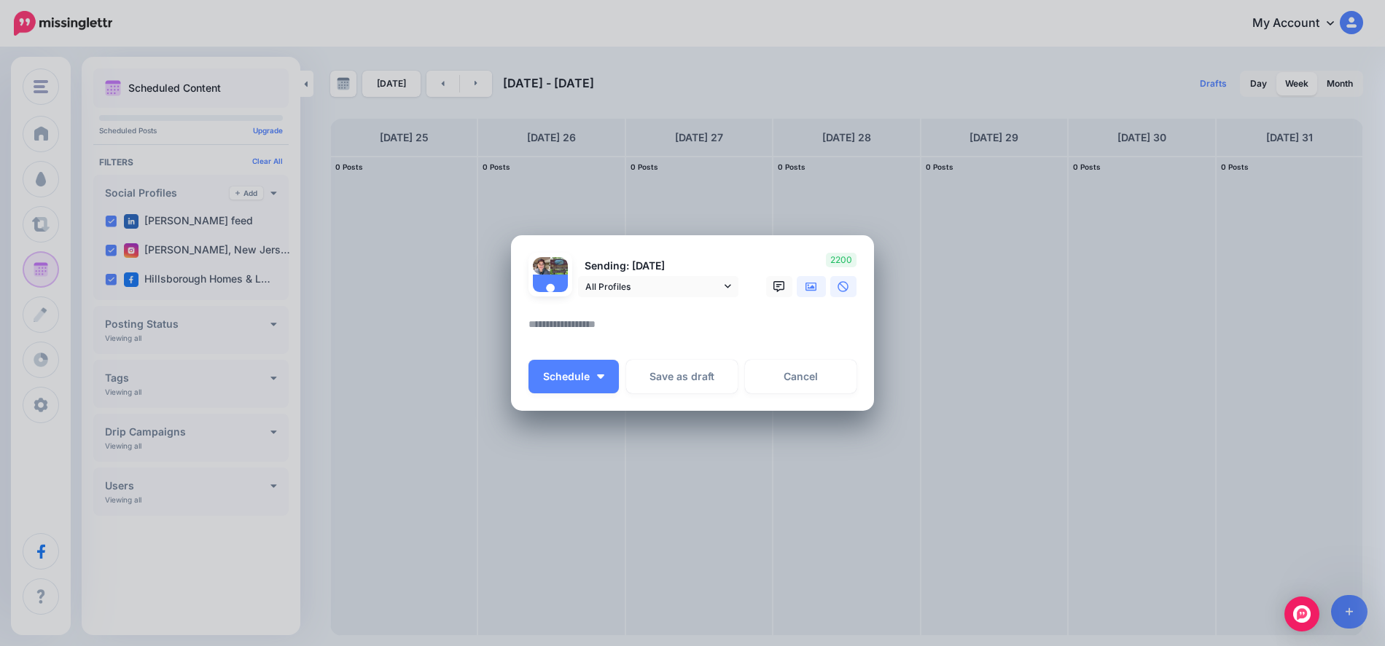
click at [806, 283] on icon at bounding box center [811, 286] width 12 height 9
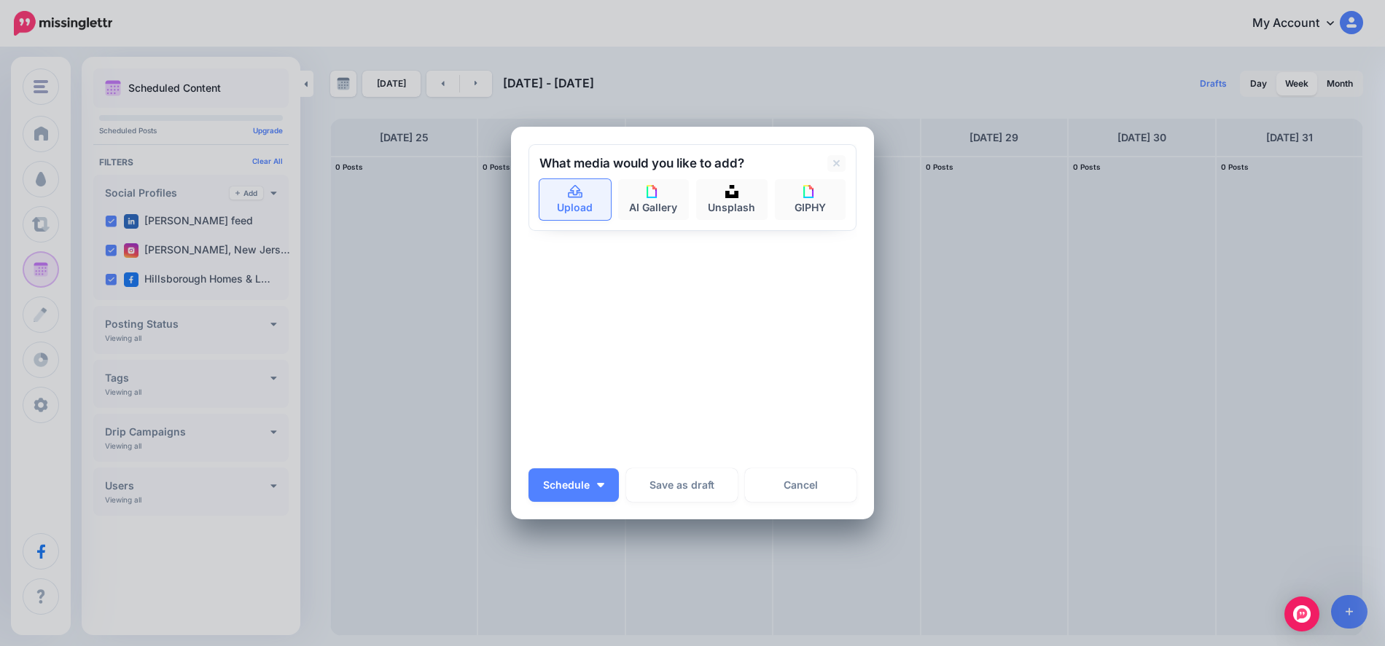
click at [568, 197] on icon at bounding box center [575, 191] width 15 height 13
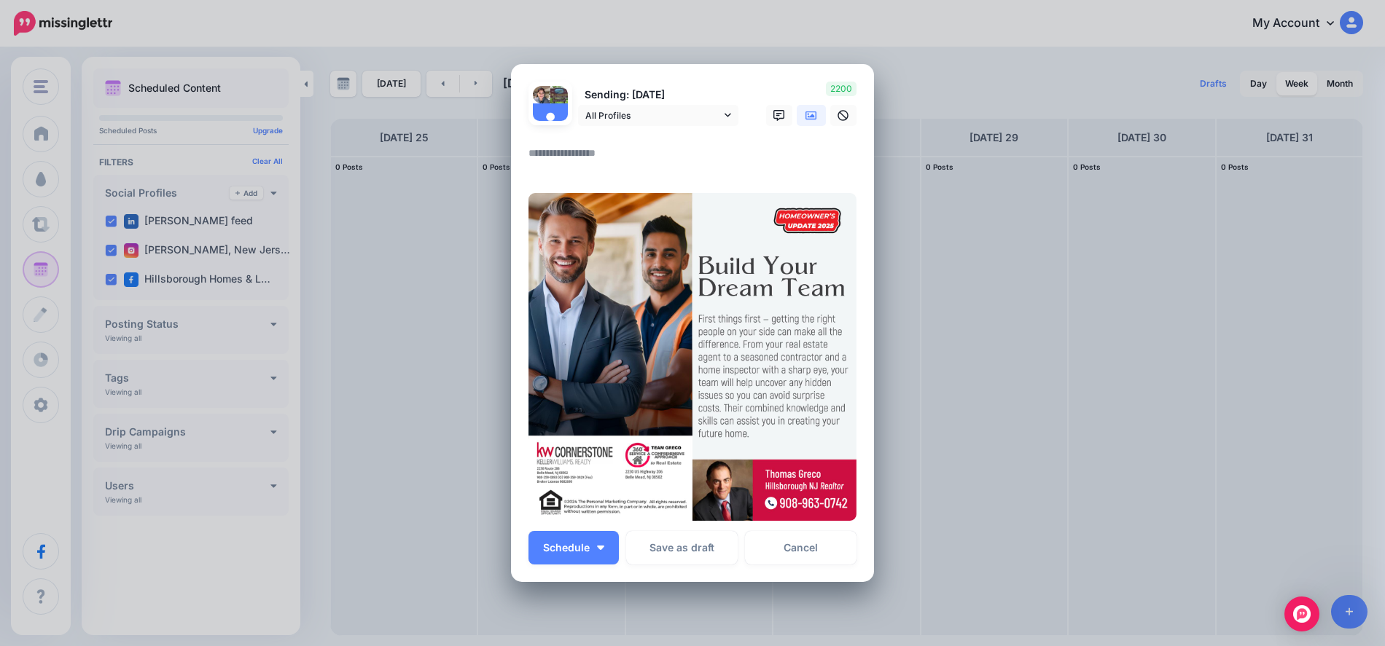
click at [528, 152] on textarea at bounding box center [695, 158] width 335 height 28
paste textarea "**********"
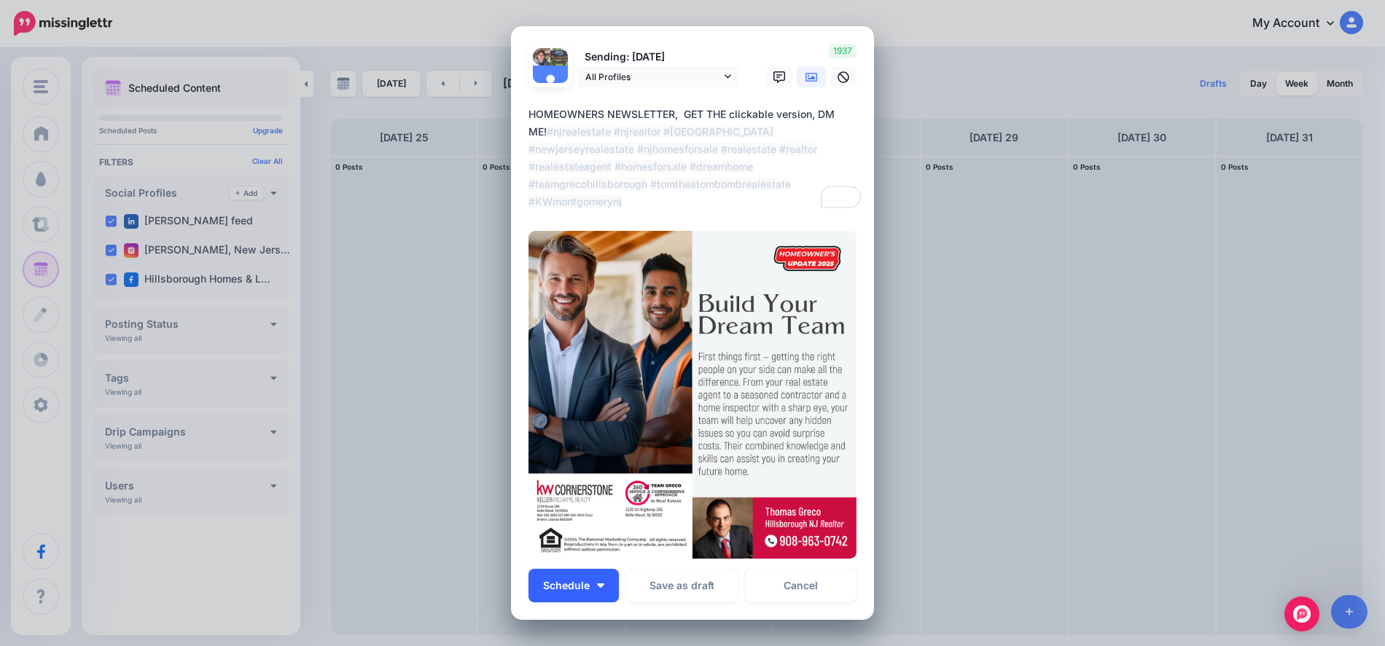
type textarea "**********"
click at [598, 587] on img "button" at bounding box center [600, 586] width 7 height 4
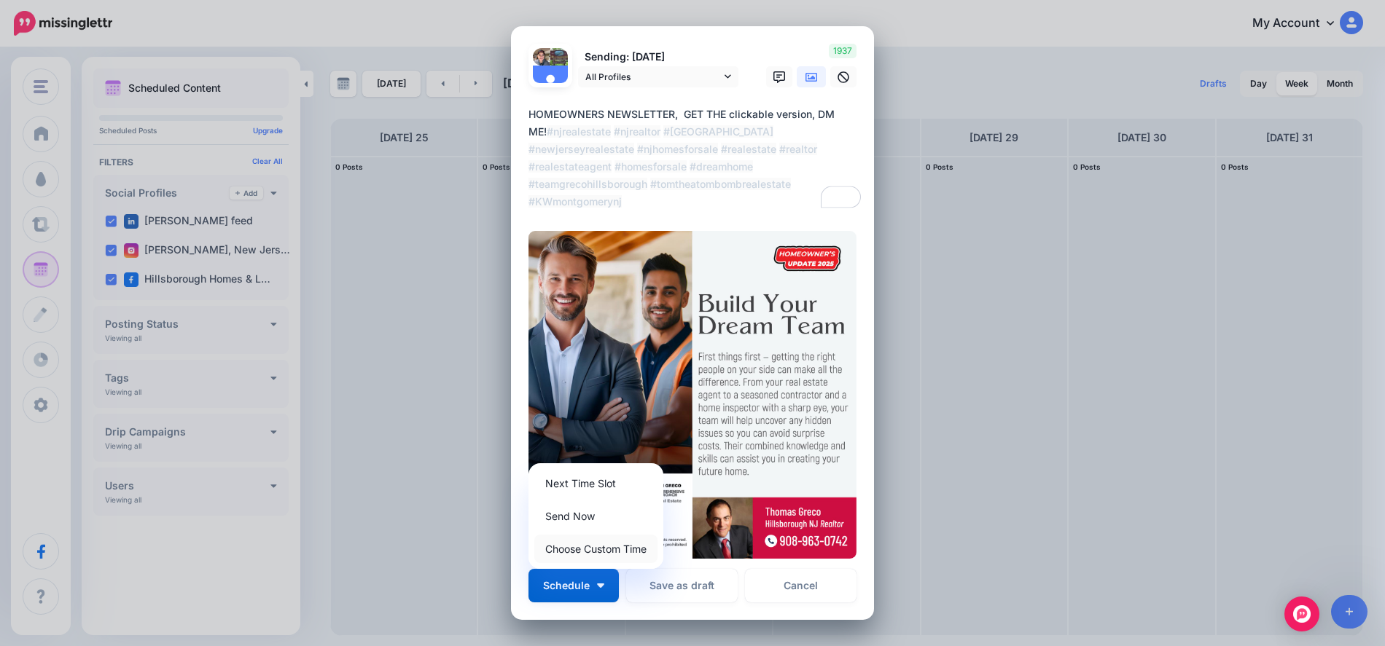
click at [606, 551] on link "Choose Custom Time" at bounding box center [595, 549] width 123 height 28
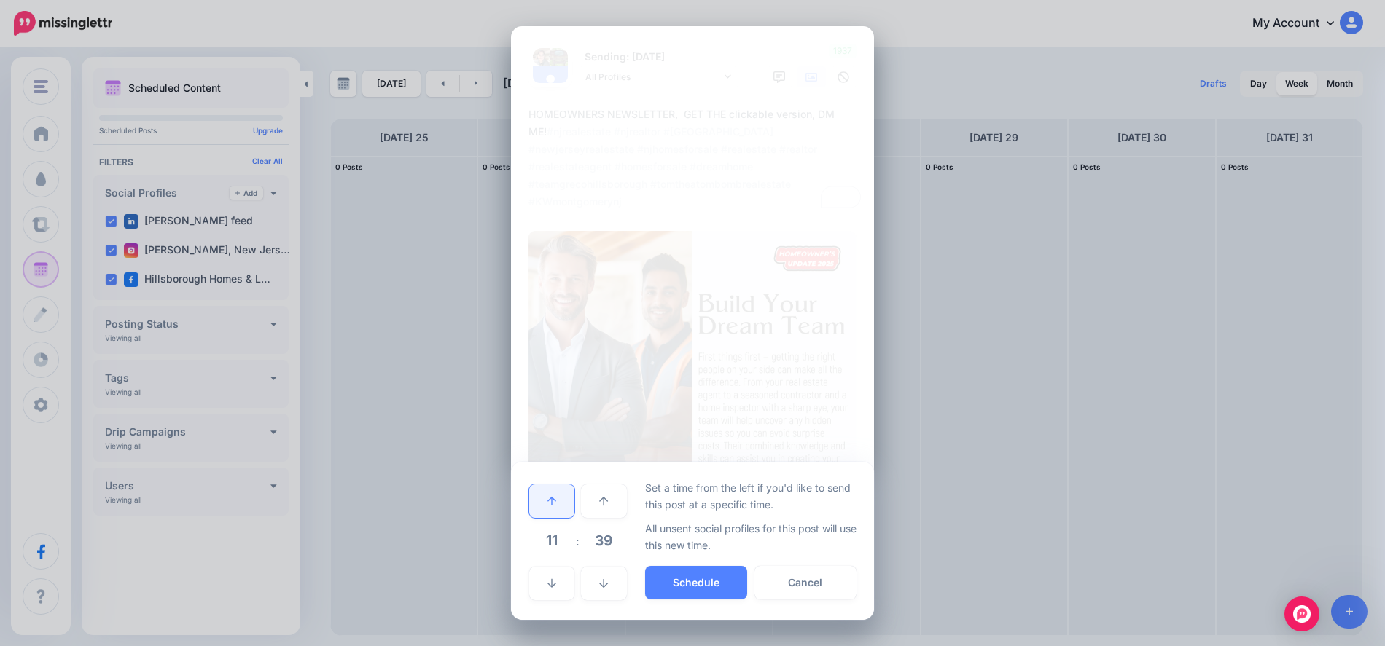
click at [550, 504] on icon at bounding box center [551, 501] width 9 height 10
click at [551, 504] on icon at bounding box center [551, 501] width 9 height 10
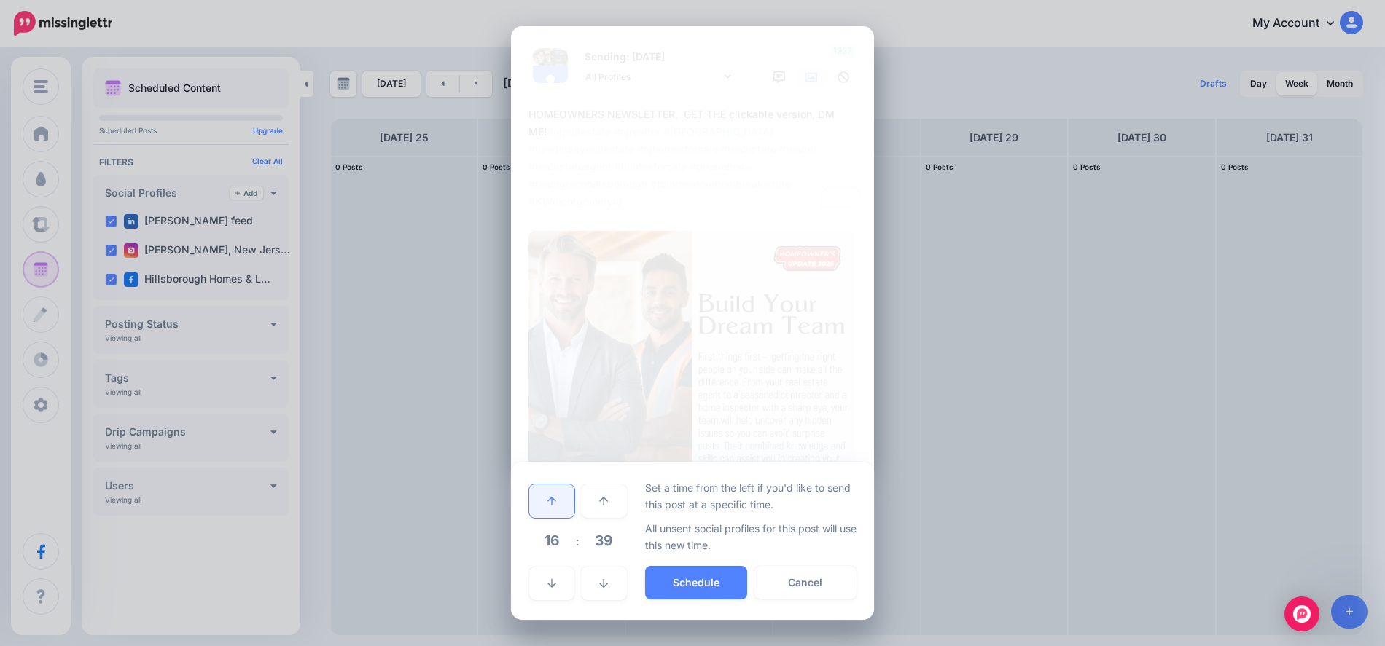
click at [551, 504] on icon at bounding box center [551, 501] width 9 height 10
click at [557, 590] on link at bounding box center [551, 584] width 45 height 34
click at [557, 589] on link at bounding box center [551, 584] width 45 height 34
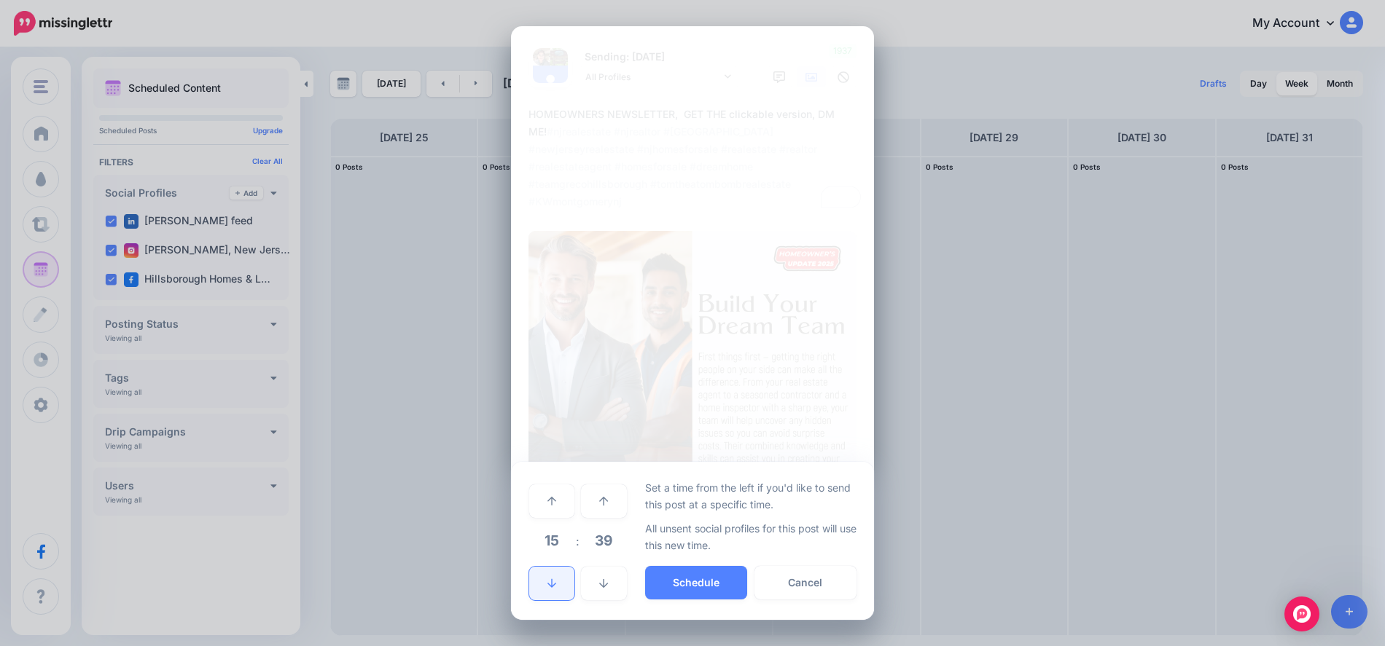
click at [557, 588] on link at bounding box center [551, 584] width 45 height 34
click at [553, 583] on icon at bounding box center [551, 584] width 9 height 10
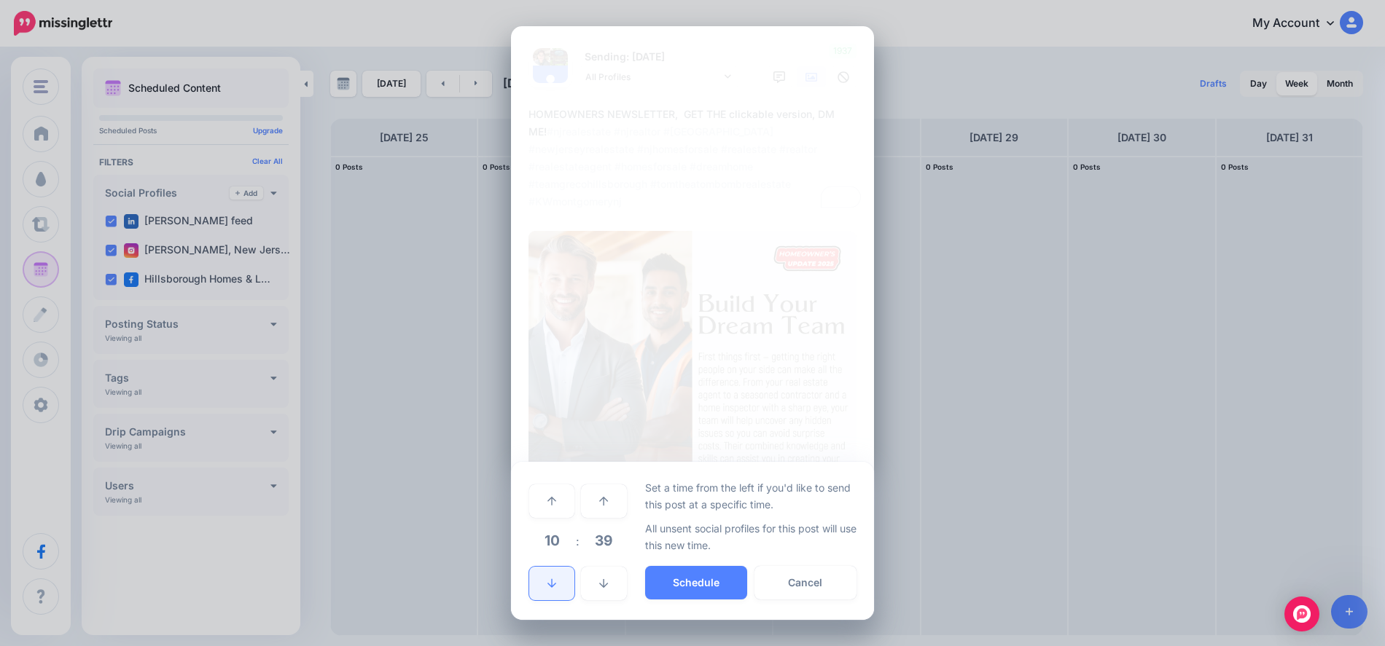
click at [553, 583] on icon at bounding box center [551, 584] width 9 height 10
click at [554, 508] on link at bounding box center [551, 502] width 45 height 34
click at [681, 576] on button "Schedule" at bounding box center [696, 583] width 102 height 34
